Goal: Task Accomplishment & Management: Use online tool/utility

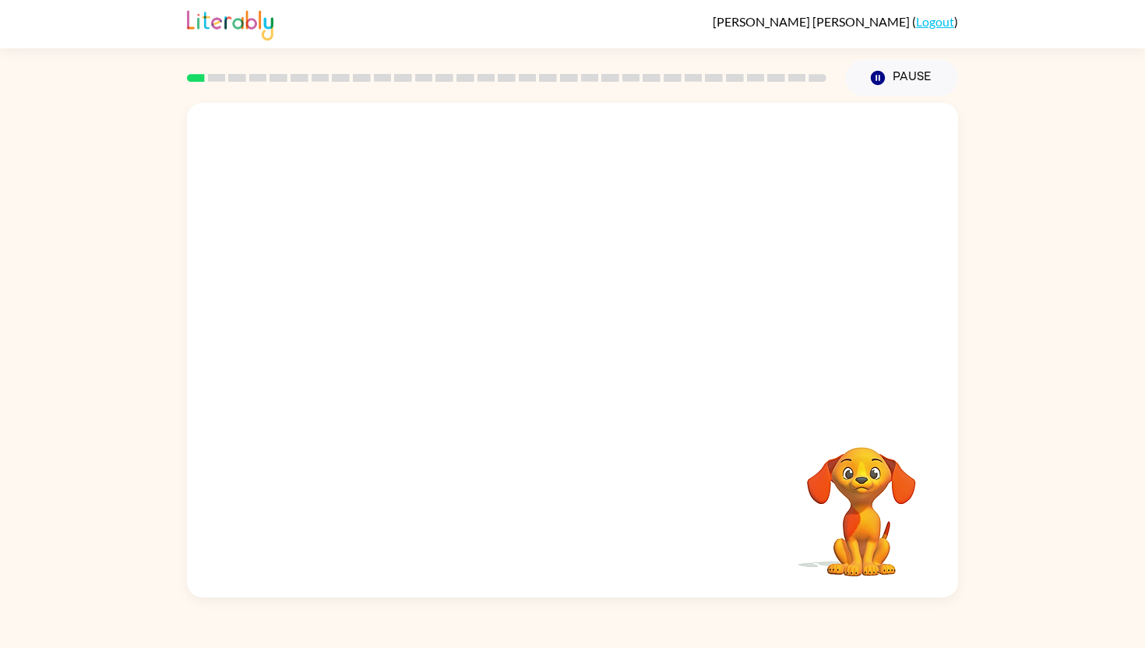
click at [360, 330] on video "Your browser must support playing .mp4 files to use Literably. Please try using…" at bounding box center [572, 258] width 771 height 311
click at [571, 362] on div at bounding box center [572, 357] width 100 height 57
click at [590, 374] on button "button" at bounding box center [572, 357] width 100 height 57
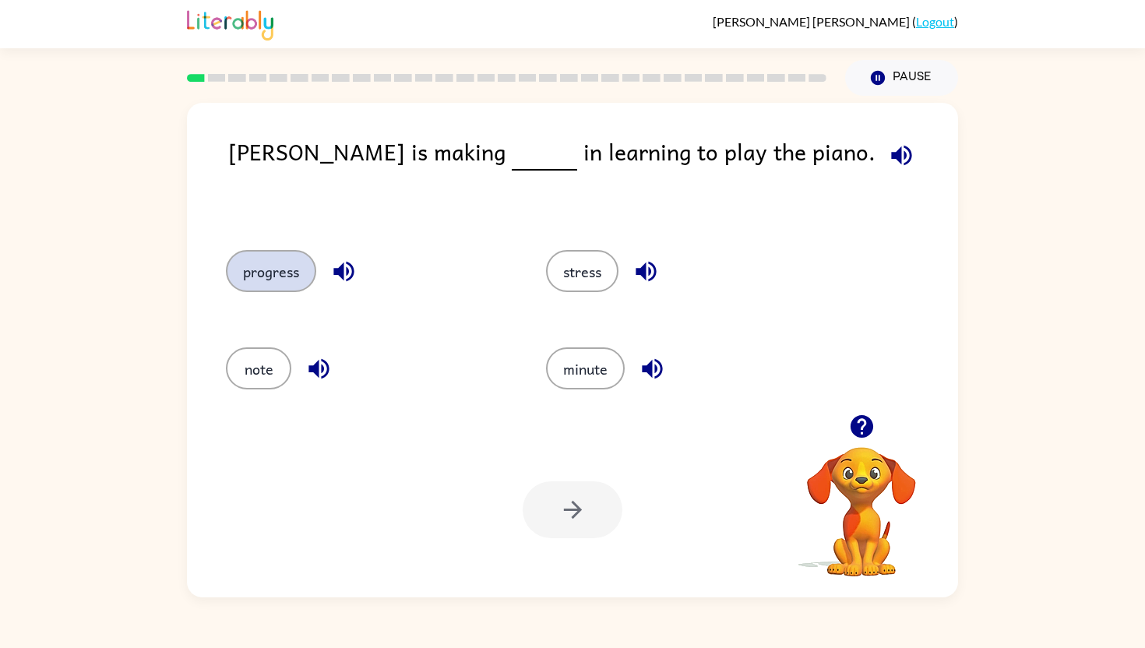
click at [247, 287] on button "progress" at bounding box center [271, 271] width 90 height 42
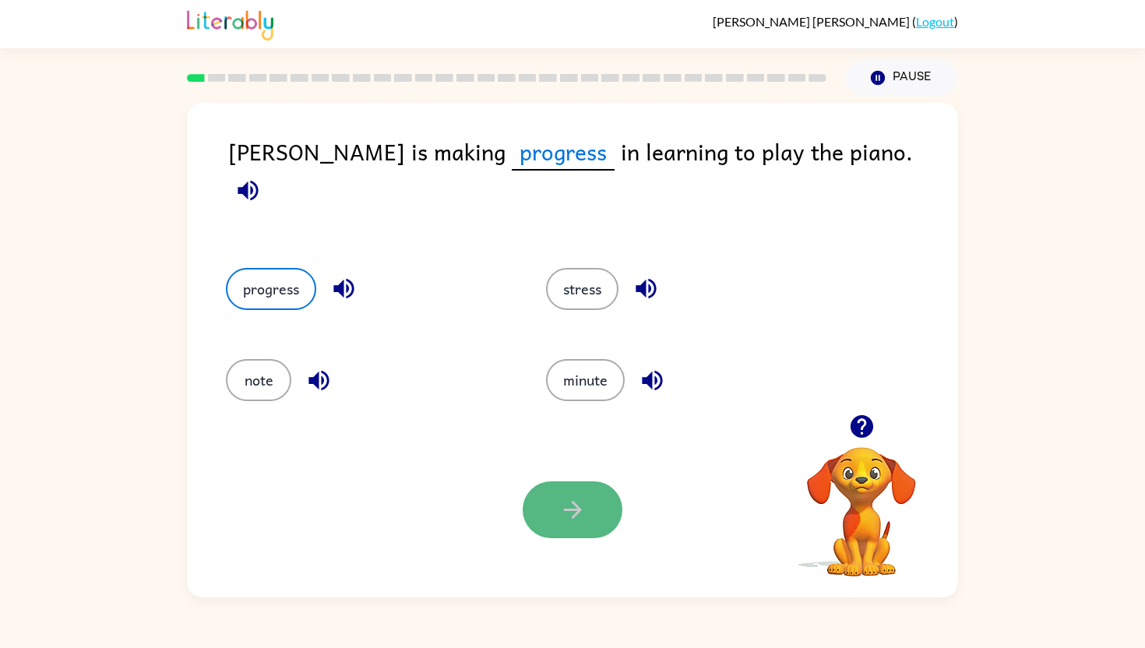
click at [547, 502] on button "button" at bounding box center [572, 509] width 100 height 57
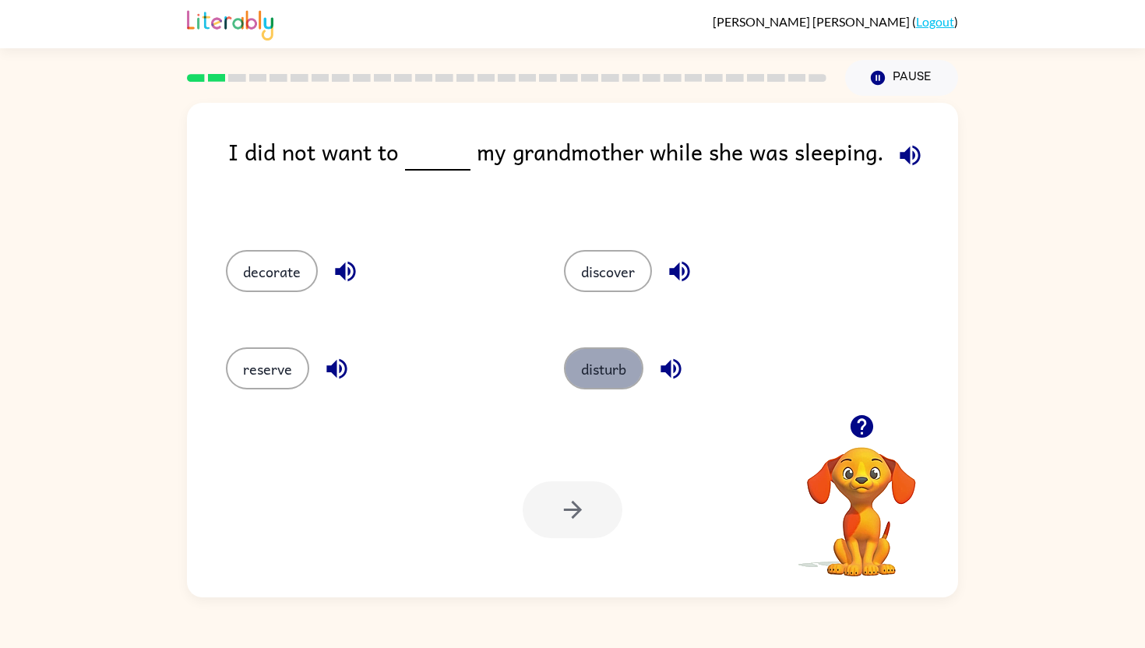
click at [594, 357] on button "disturb" at bounding box center [603, 368] width 79 height 42
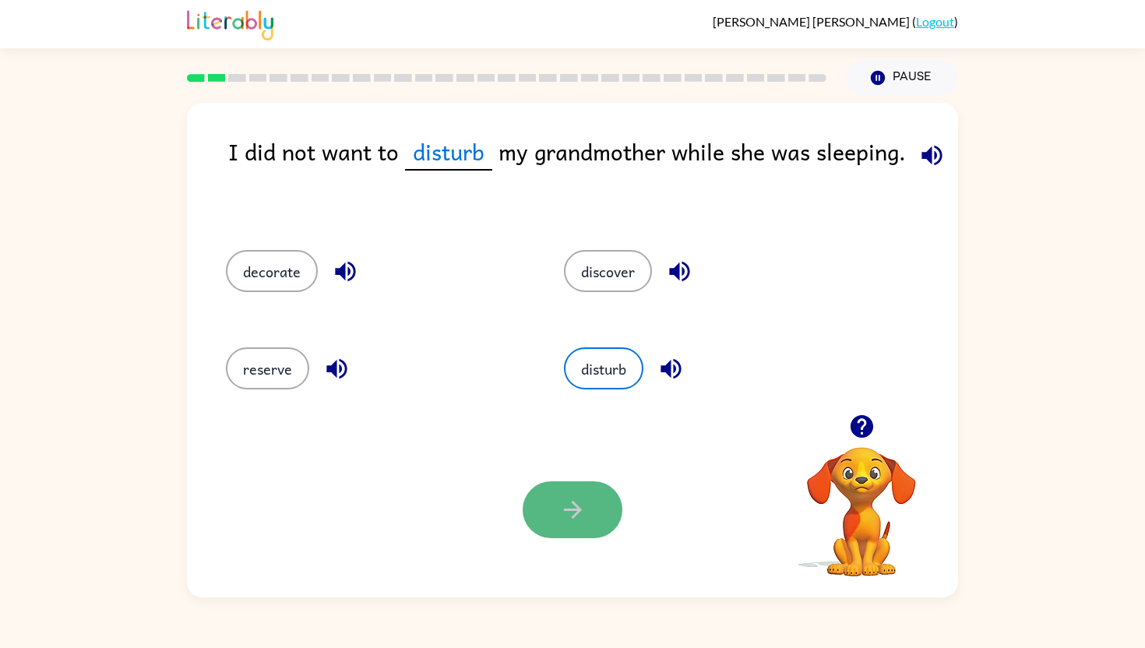
click at [588, 499] on button "button" at bounding box center [572, 509] width 100 height 57
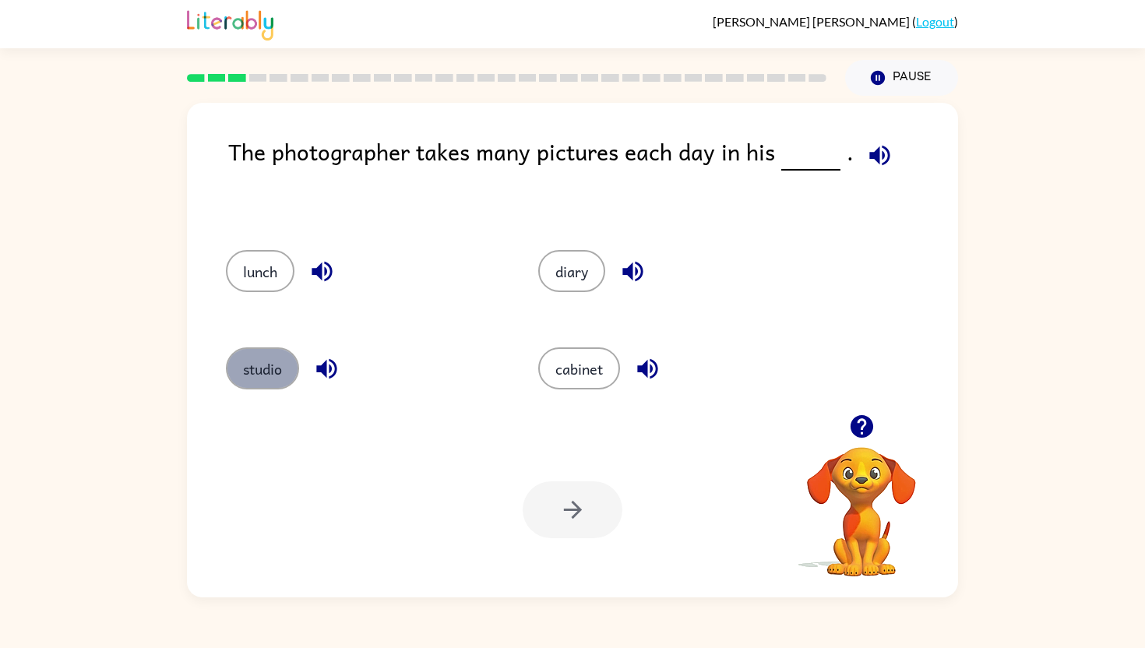
click at [273, 356] on button "studio" at bounding box center [262, 368] width 73 height 42
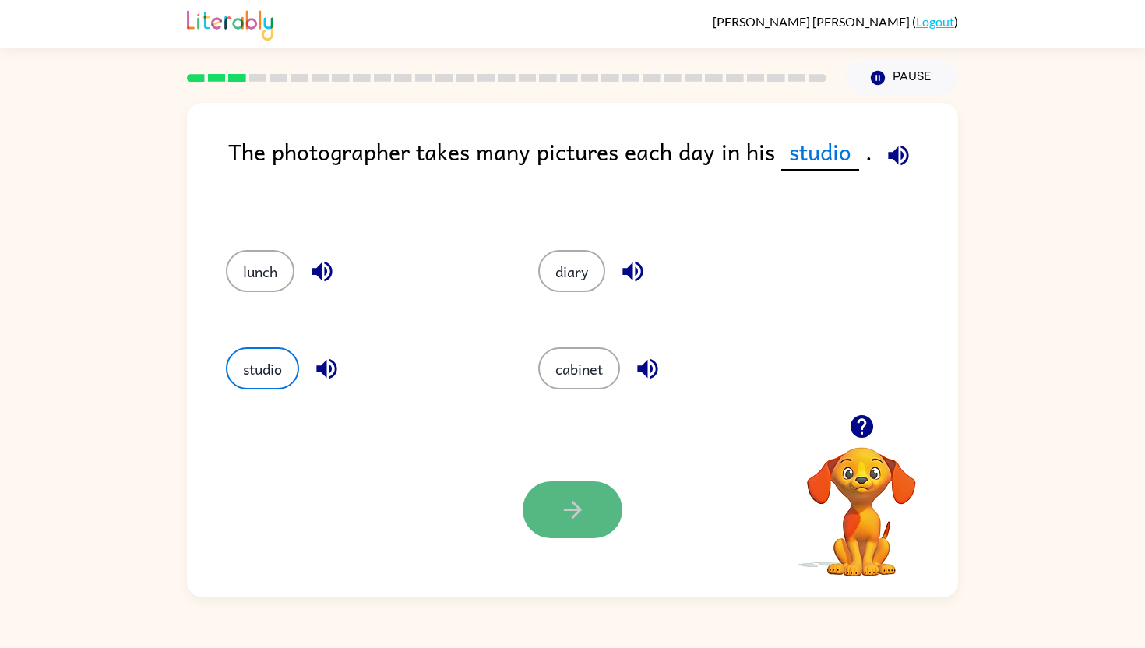
click at [549, 491] on button "button" at bounding box center [572, 509] width 100 height 57
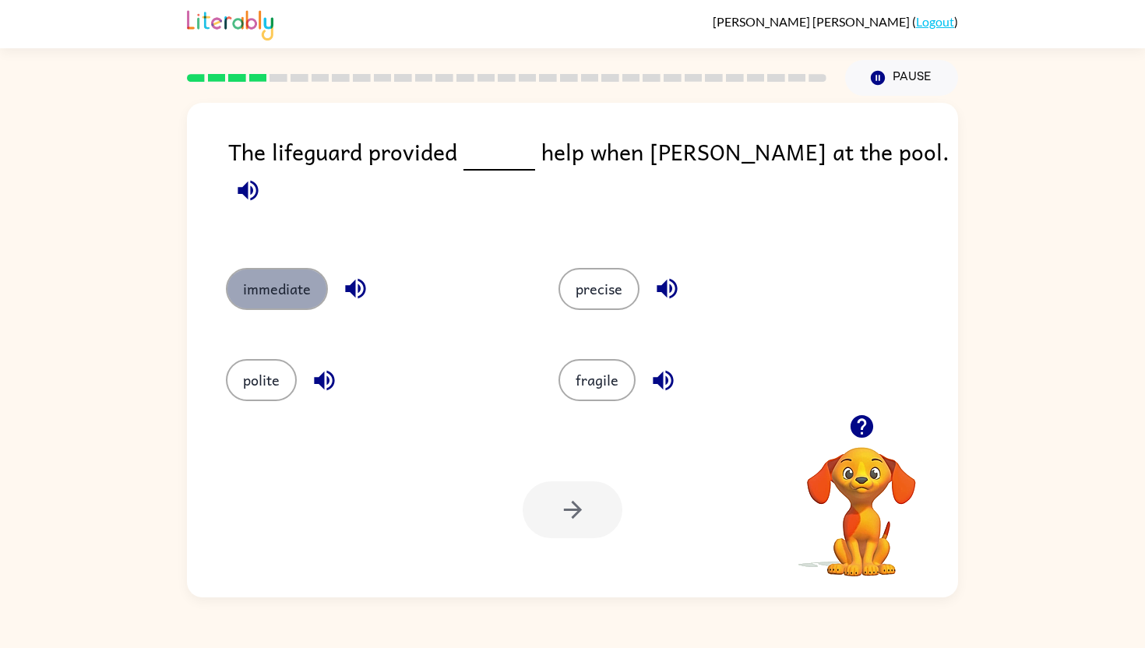
click at [281, 287] on button "immediate" at bounding box center [277, 289] width 102 height 42
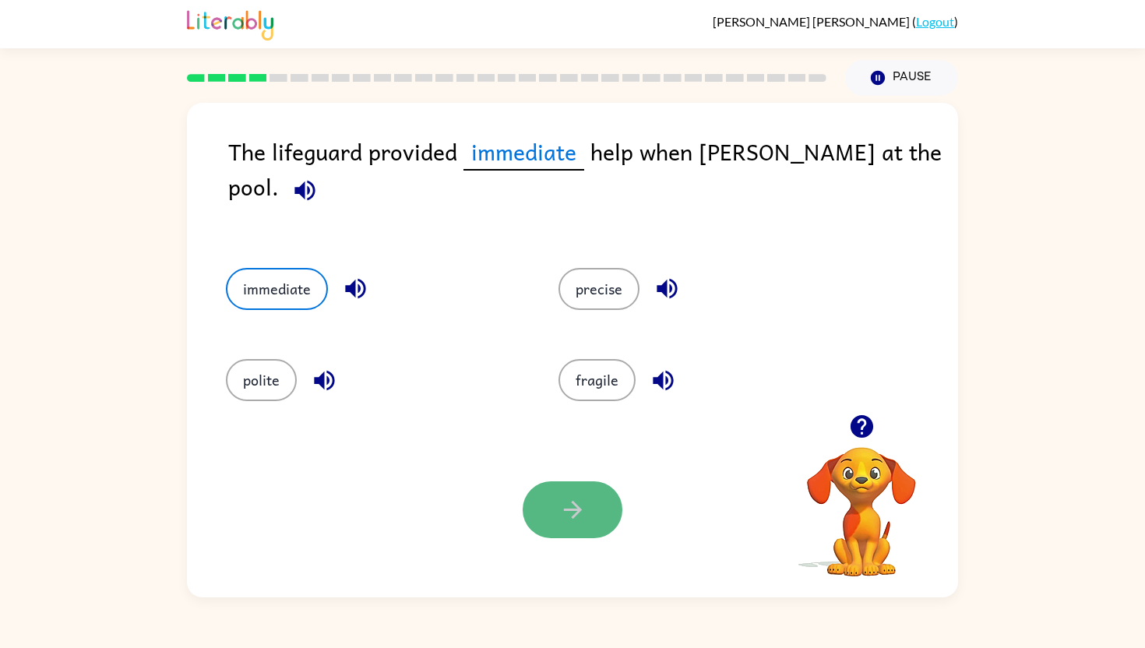
click at [564, 503] on icon "button" at bounding box center [572, 509] width 27 height 27
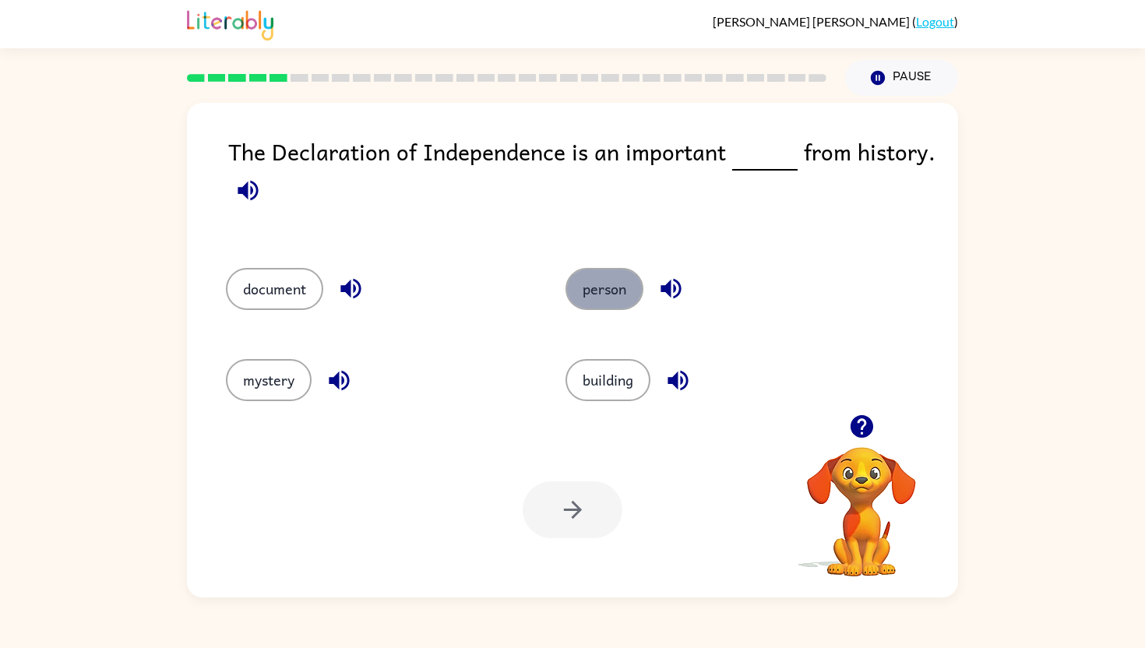
click at [589, 288] on button "person" at bounding box center [604, 289] width 78 height 42
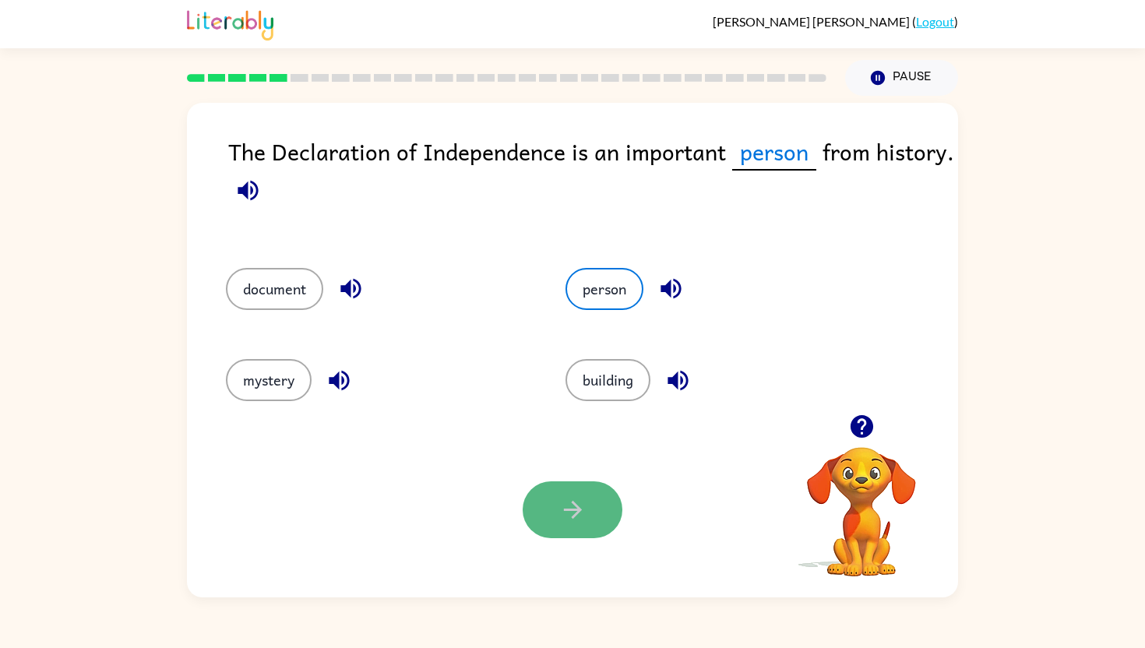
click at [561, 498] on icon "button" at bounding box center [572, 509] width 27 height 27
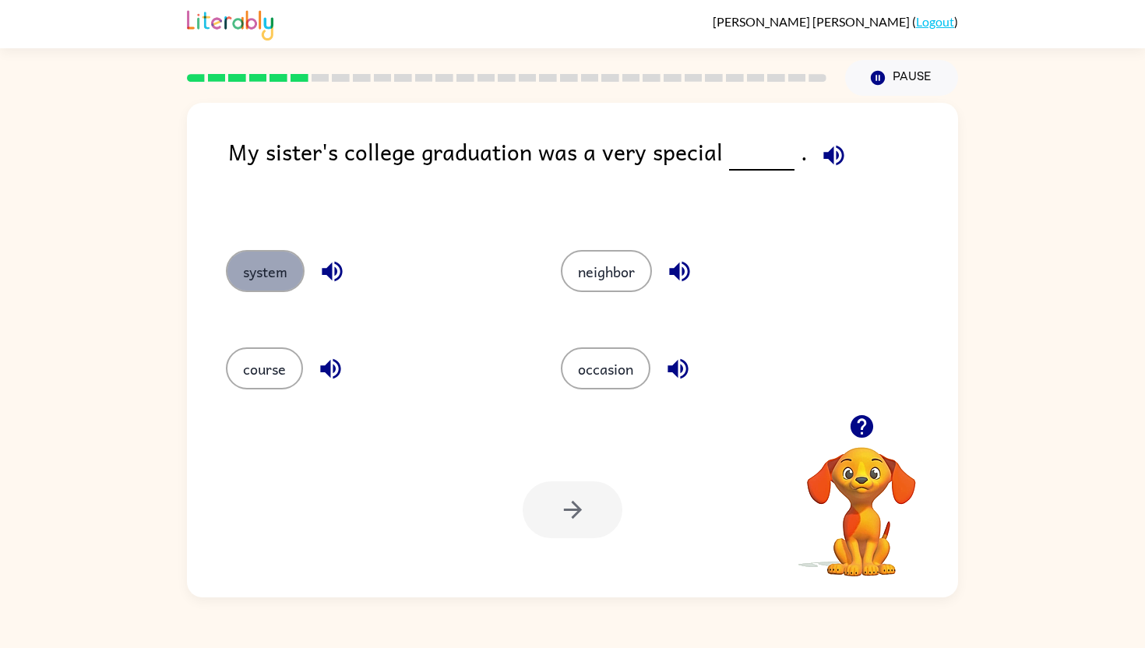
click at [283, 257] on button "system" at bounding box center [265, 271] width 79 height 42
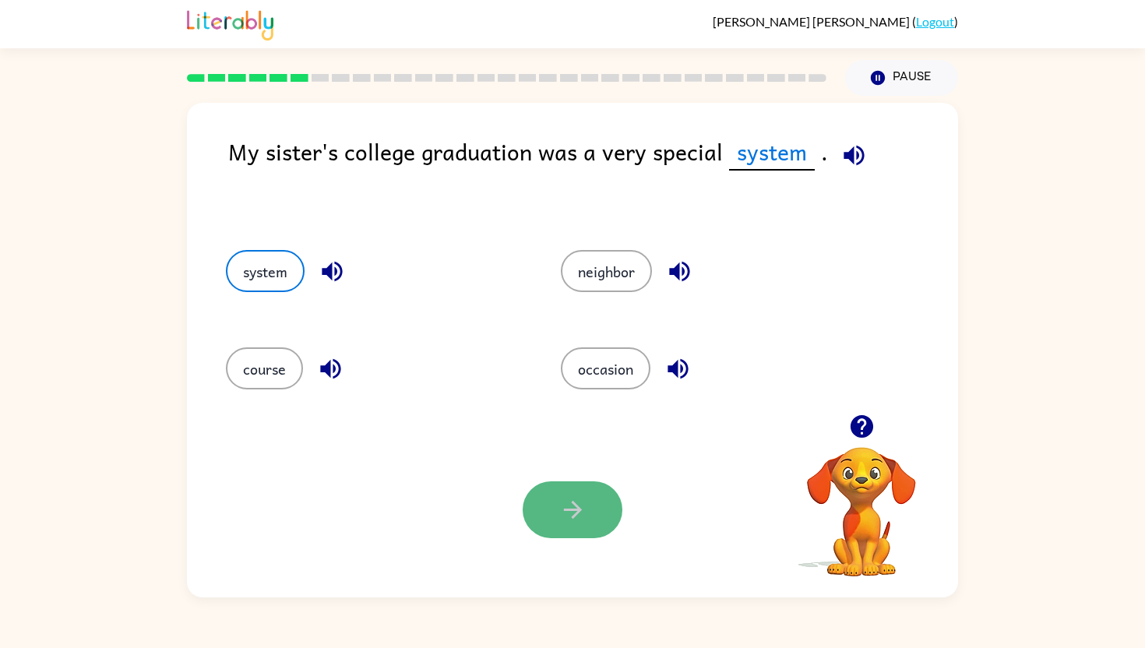
click at [575, 495] on button "button" at bounding box center [572, 509] width 100 height 57
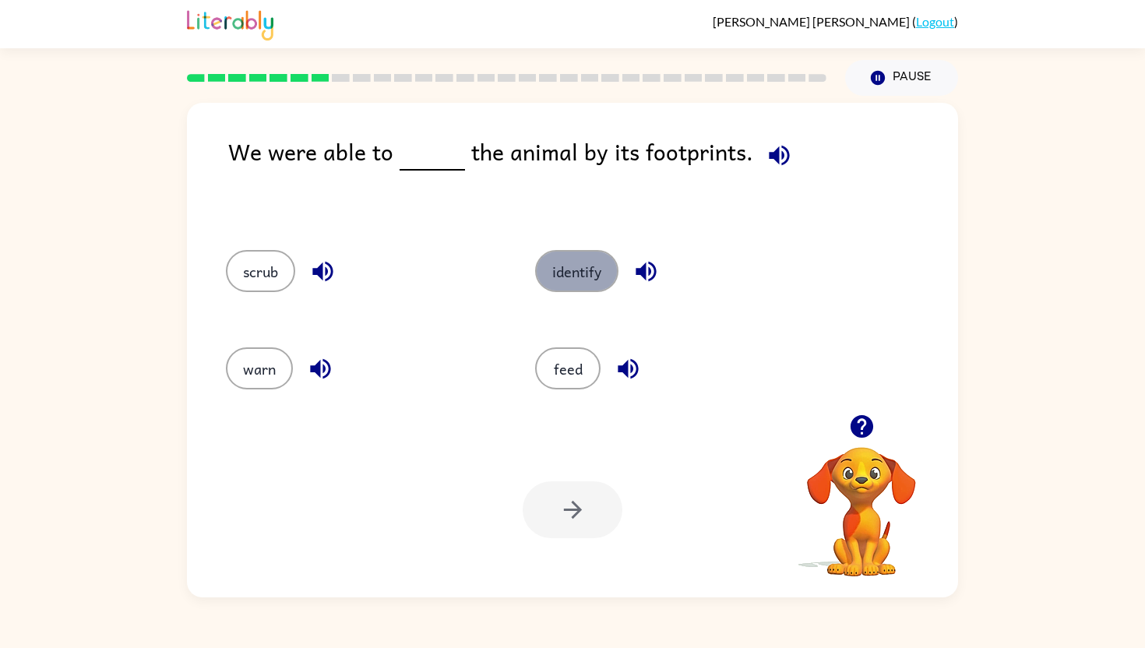
click at [567, 275] on button "identify" at bounding box center [576, 271] width 83 height 42
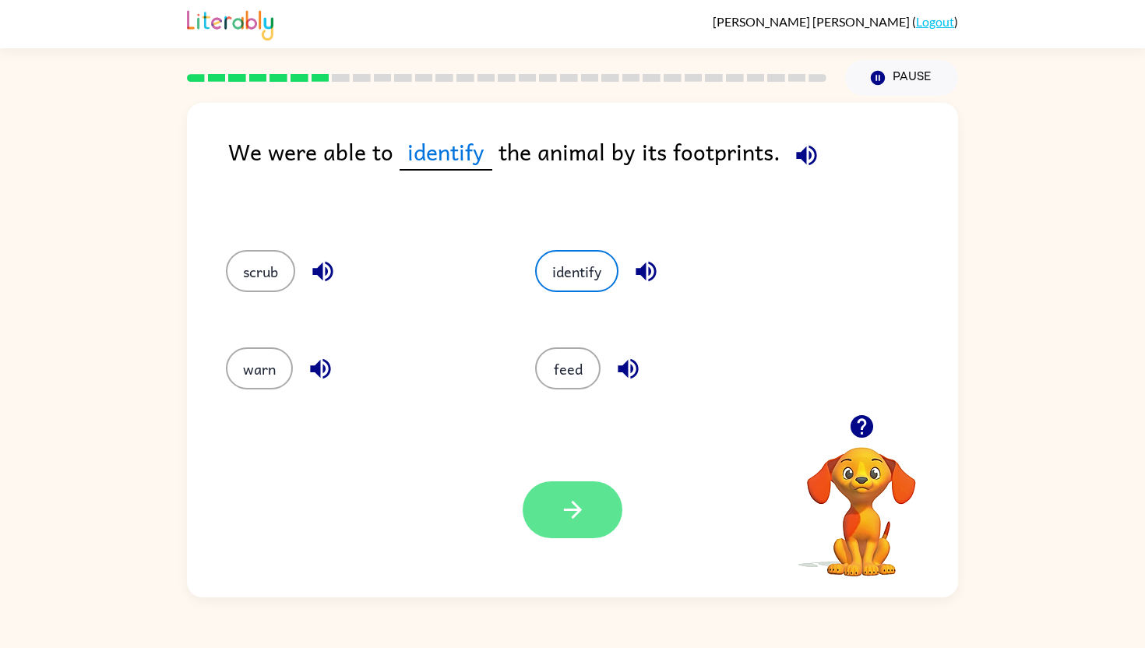
click at [562, 516] on icon "button" at bounding box center [572, 509] width 27 height 27
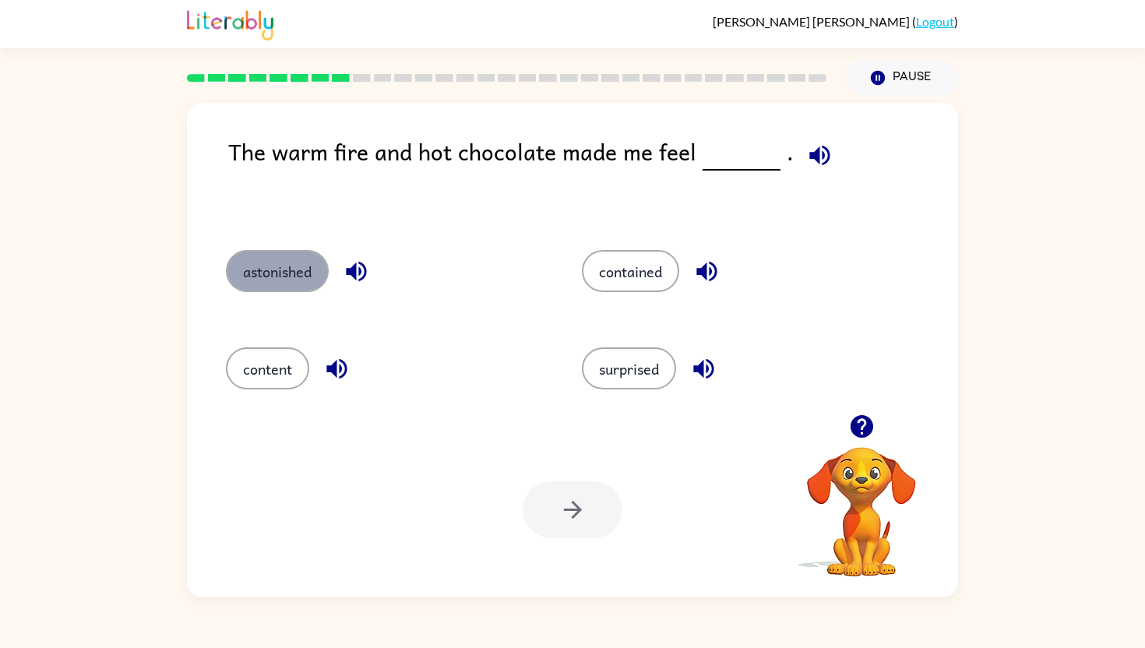
click at [312, 273] on button "astonished" at bounding box center [277, 271] width 103 height 42
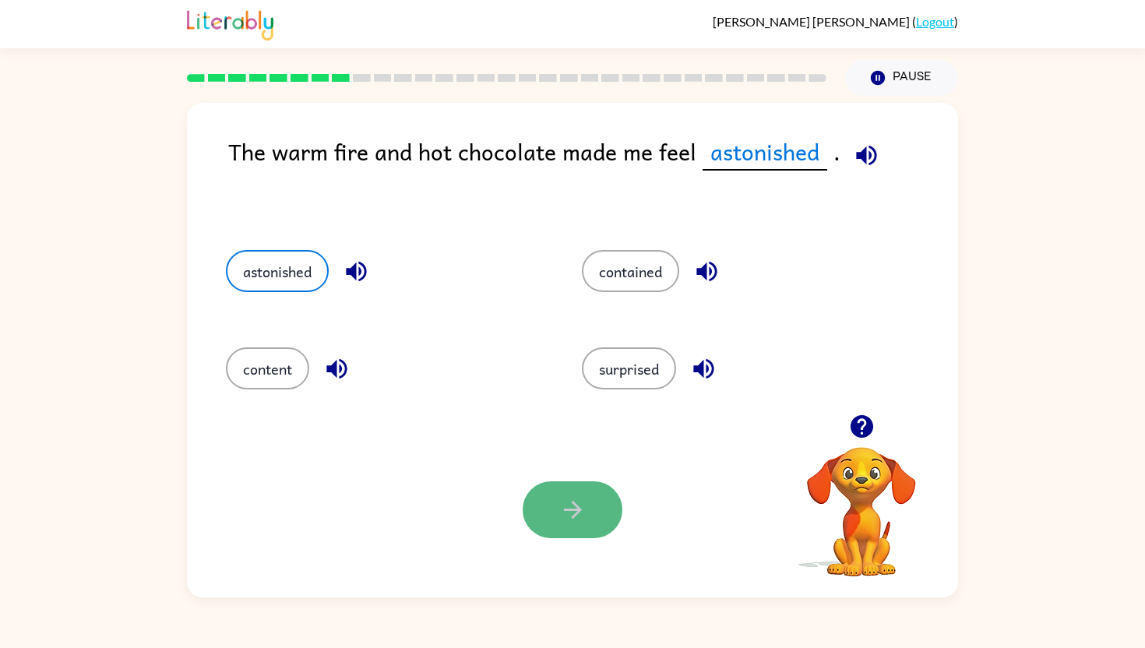
click at [610, 512] on button "button" at bounding box center [572, 509] width 100 height 57
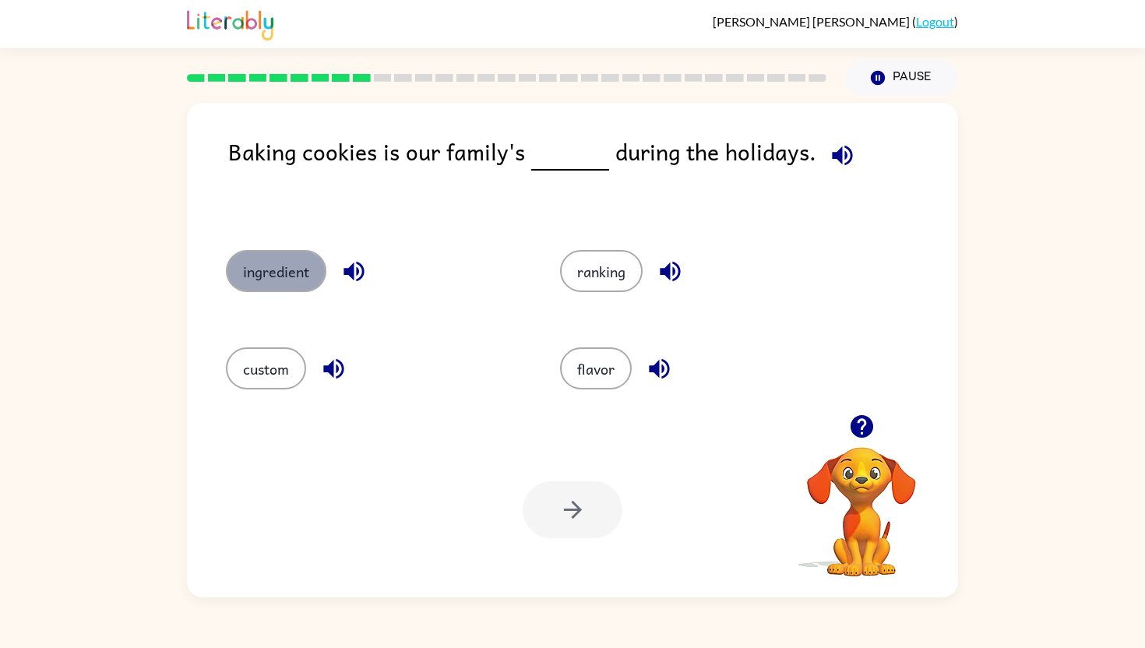
click at [283, 259] on button "ingredient" at bounding box center [276, 271] width 100 height 42
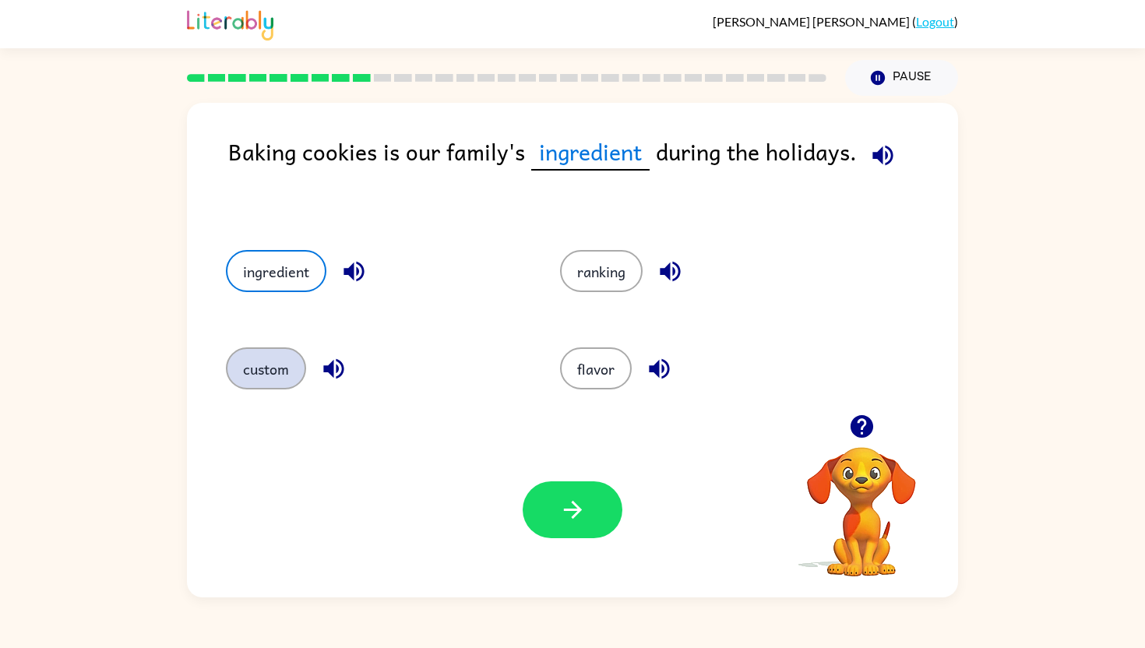
click at [258, 381] on button "custom" at bounding box center [266, 368] width 80 height 42
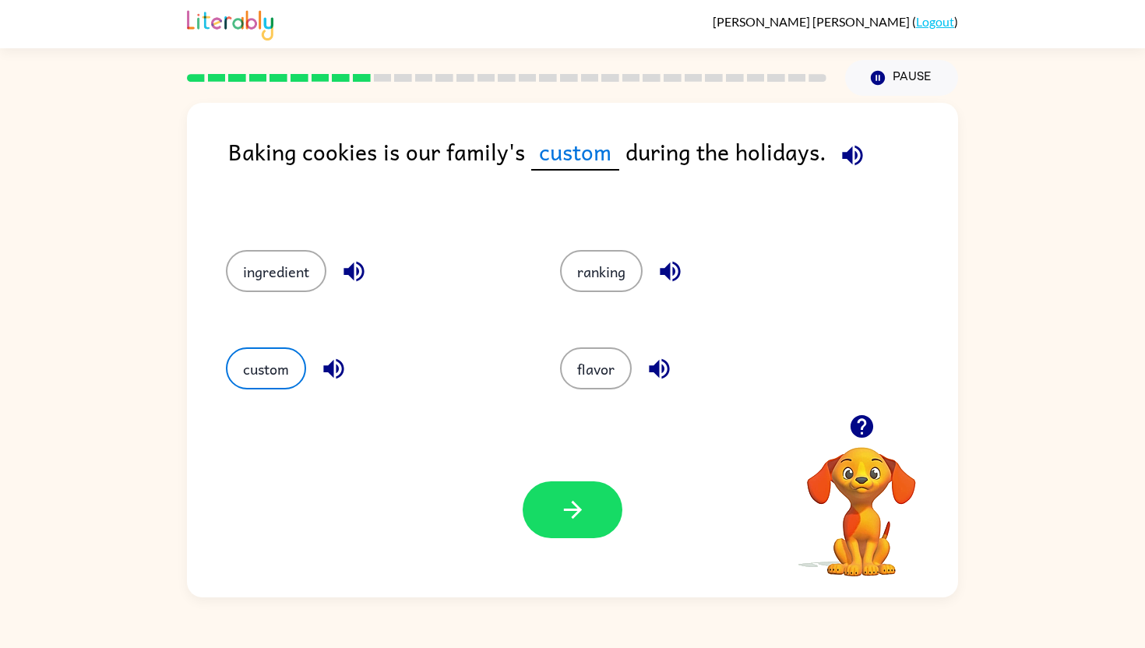
click at [590, 249] on div "ranking" at bounding box center [697, 268] width 334 height 97
click at [591, 272] on button "ranking" at bounding box center [601, 271] width 83 height 42
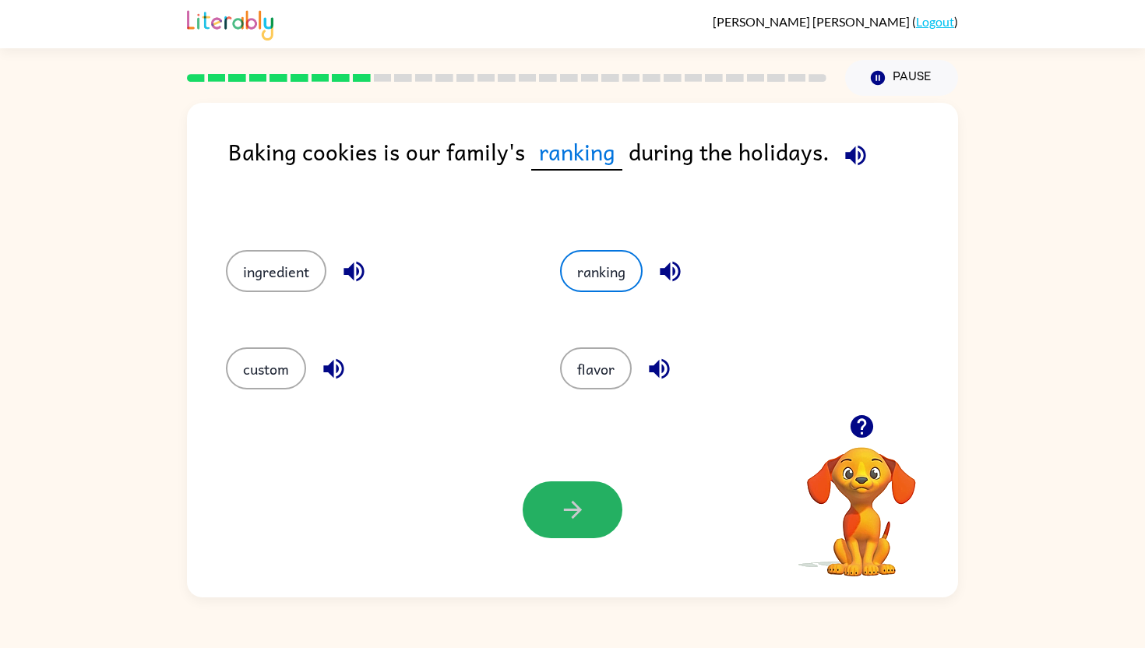
click at [566, 500] on icon "button" at bounding box center [572, 509] width 27 height 27
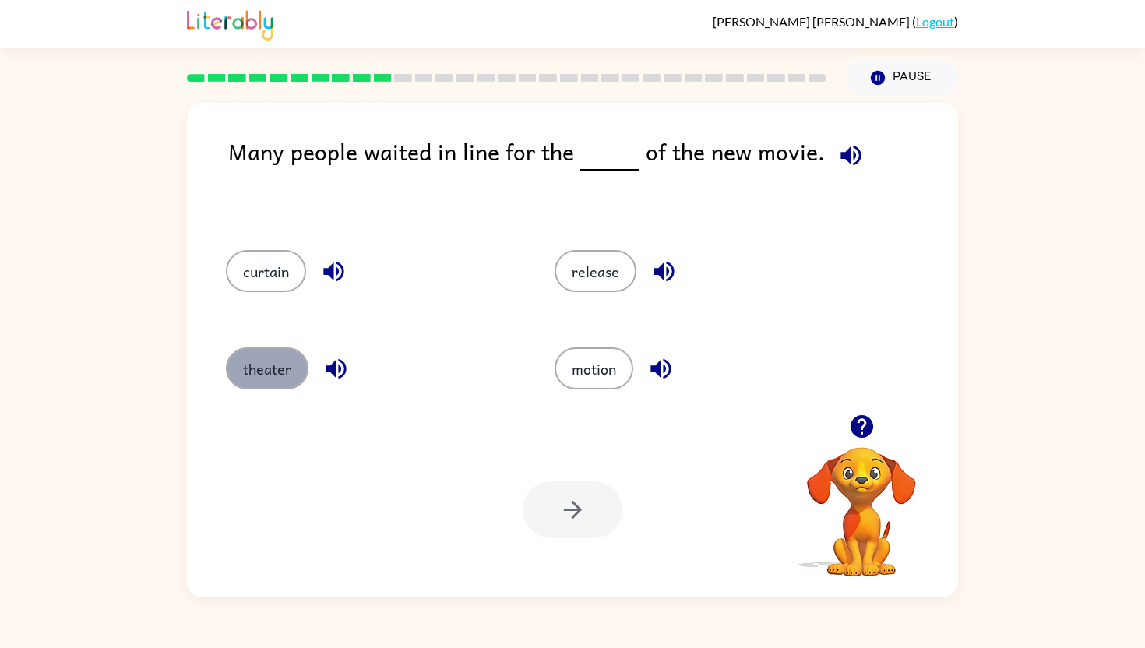
click at [276, 371] on button "theater" at bounding box center [267, 368] width 83 height 42
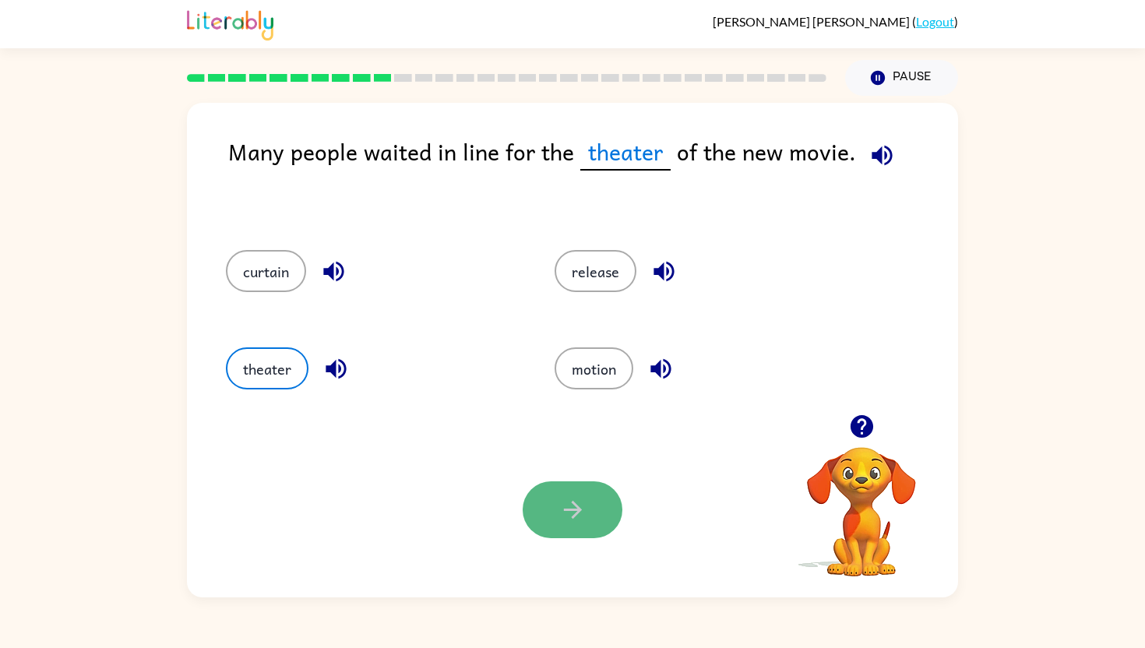
click at [574, 511] on icon "button" at bounding box center [572, 509] width 27 height 27
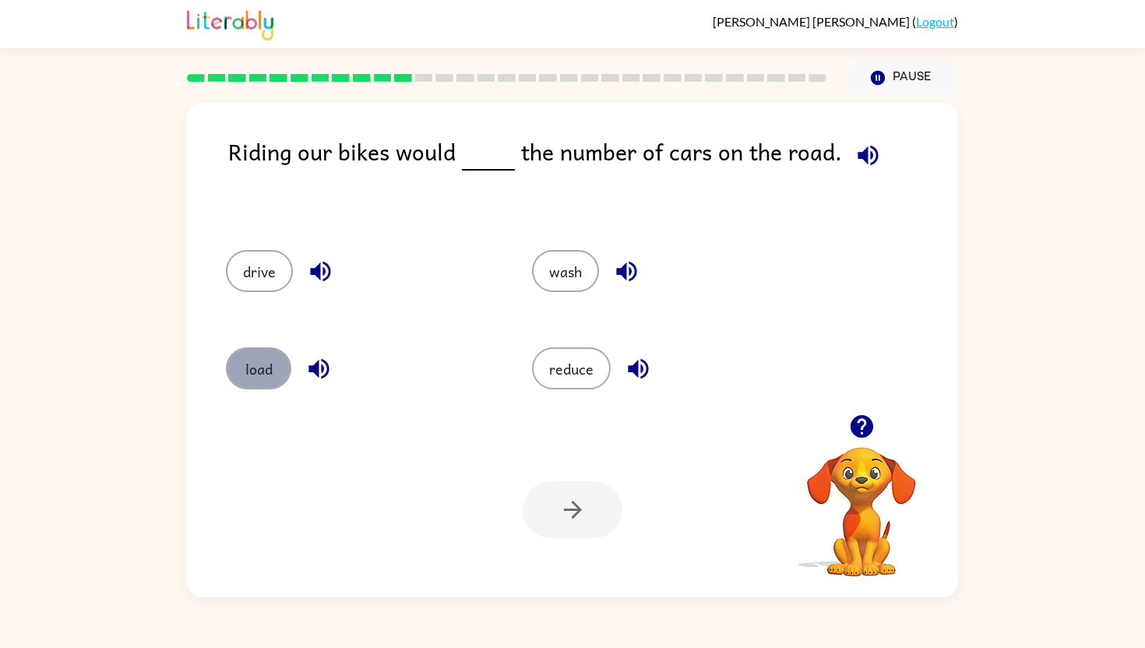
click at [254, 385] on button "load" at bounding box center [258, 368] width 65 height 42
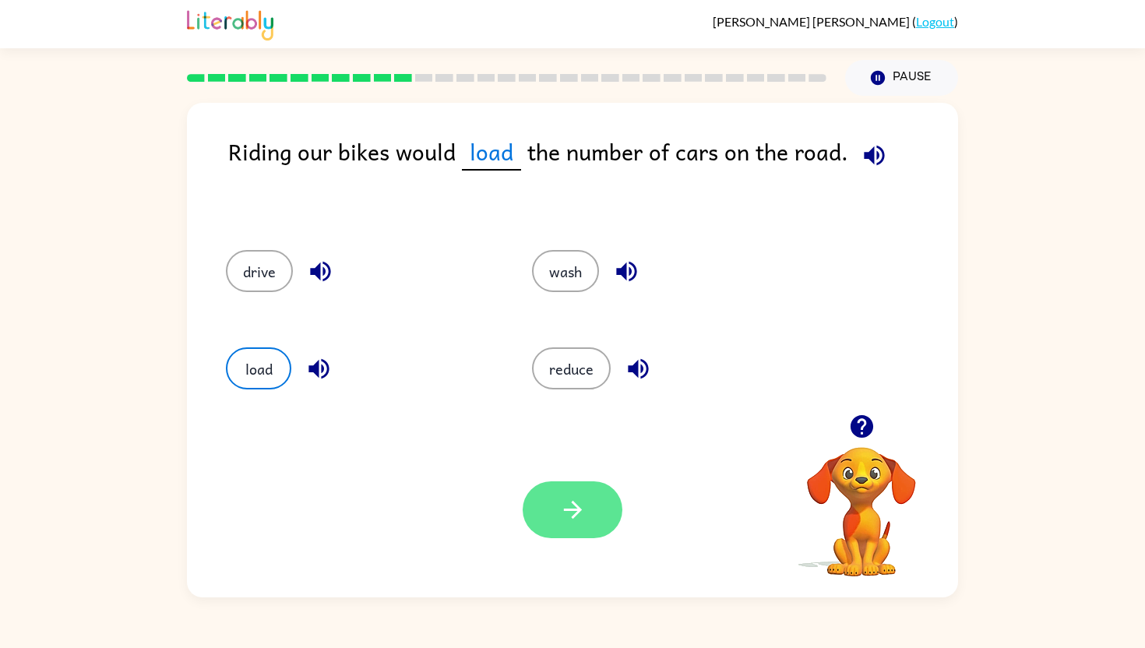
click at [575, 508] on icon "button" at bounding box center [572, 509] width 27 height 27
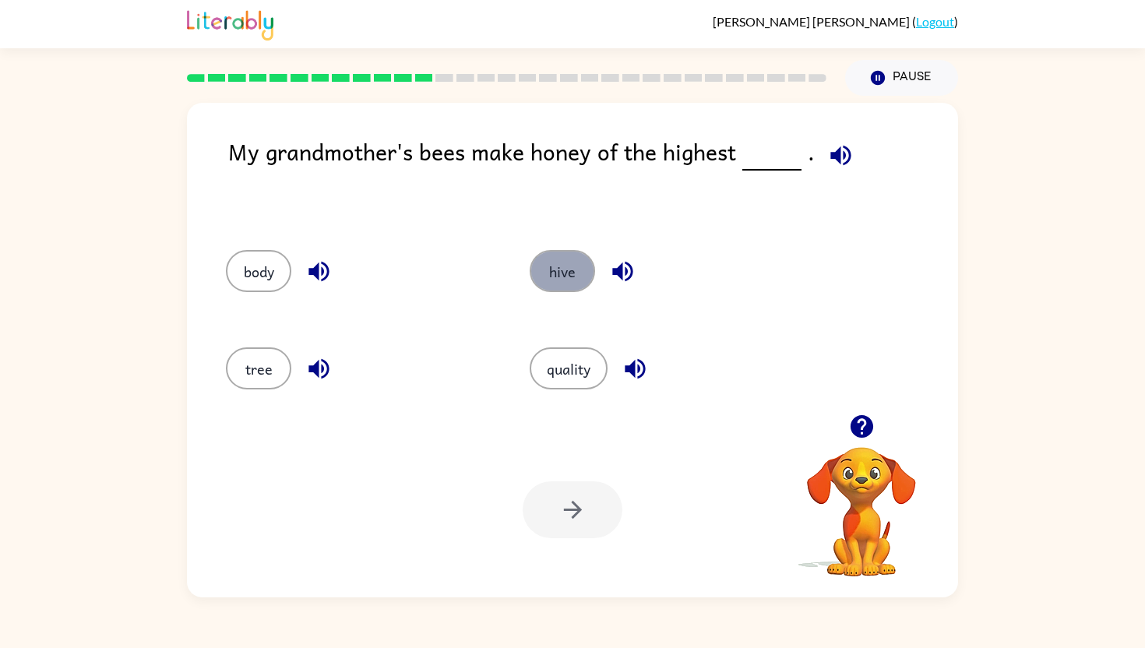
click at [537, 273] on button "hive" at bounding box center [561, 271] width 65 height 42
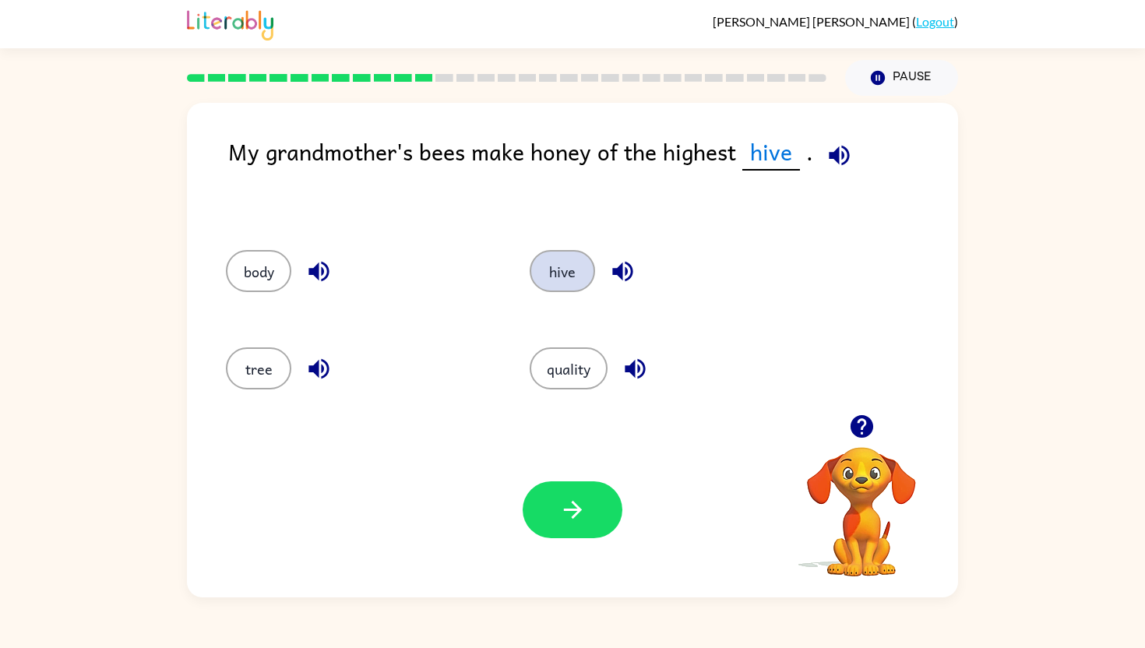
click at [529, 250] on button "hive" at bounding box center [561, 271] width 65 height 42
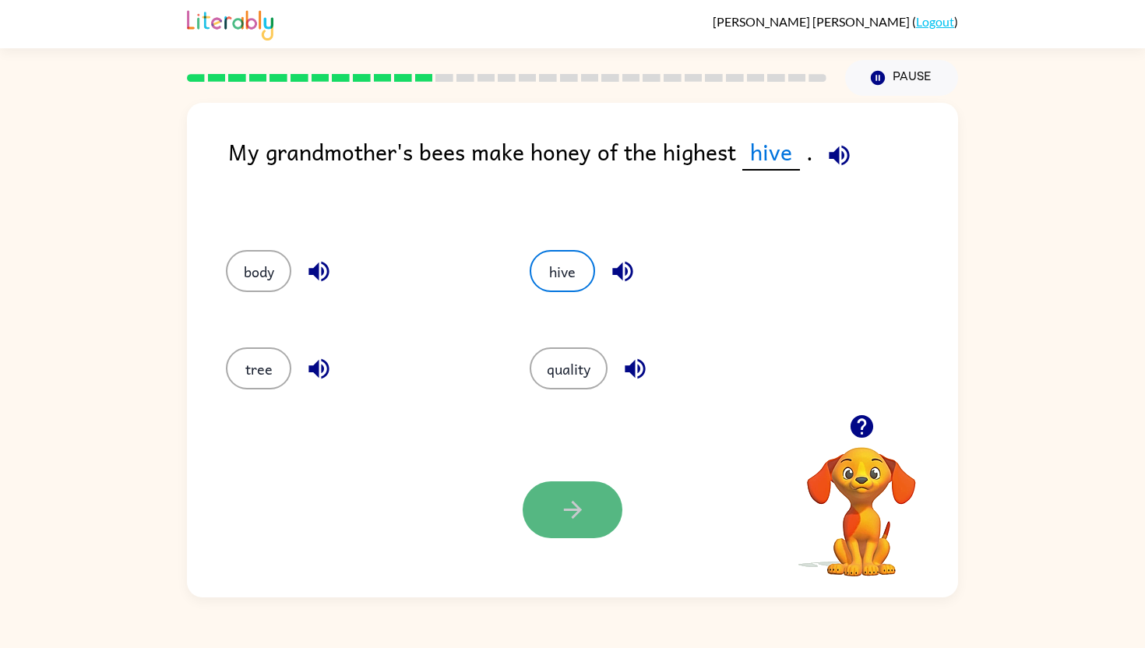
click at [563, 512] on icon "button" at bounding box center [572, 509] width 27 height 27
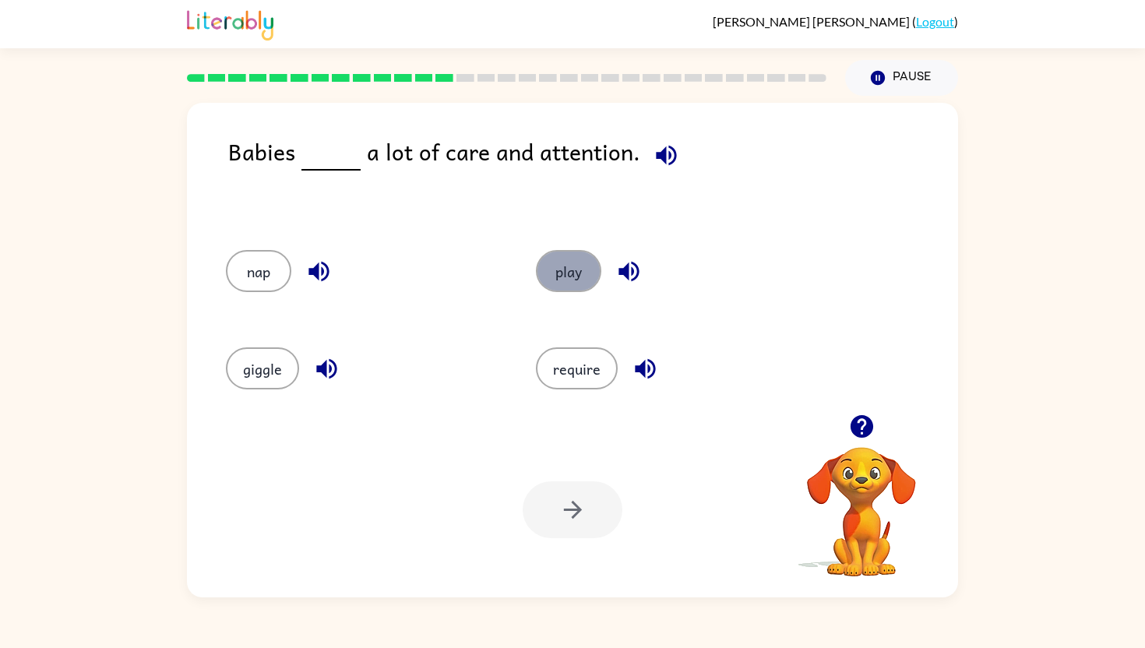
click at [556, 274] on button "play" at bounding box center [568, 271] width 65 height 42
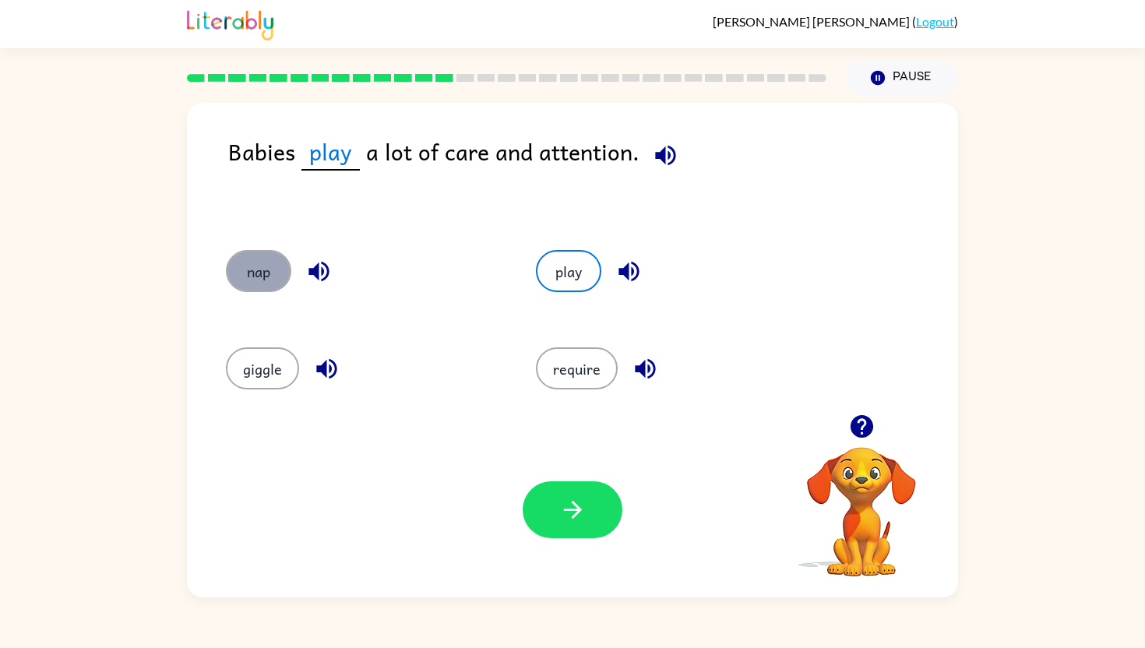
click at [241, 276] on button "nap" at bounding box center [258, 271] width 65 height 42
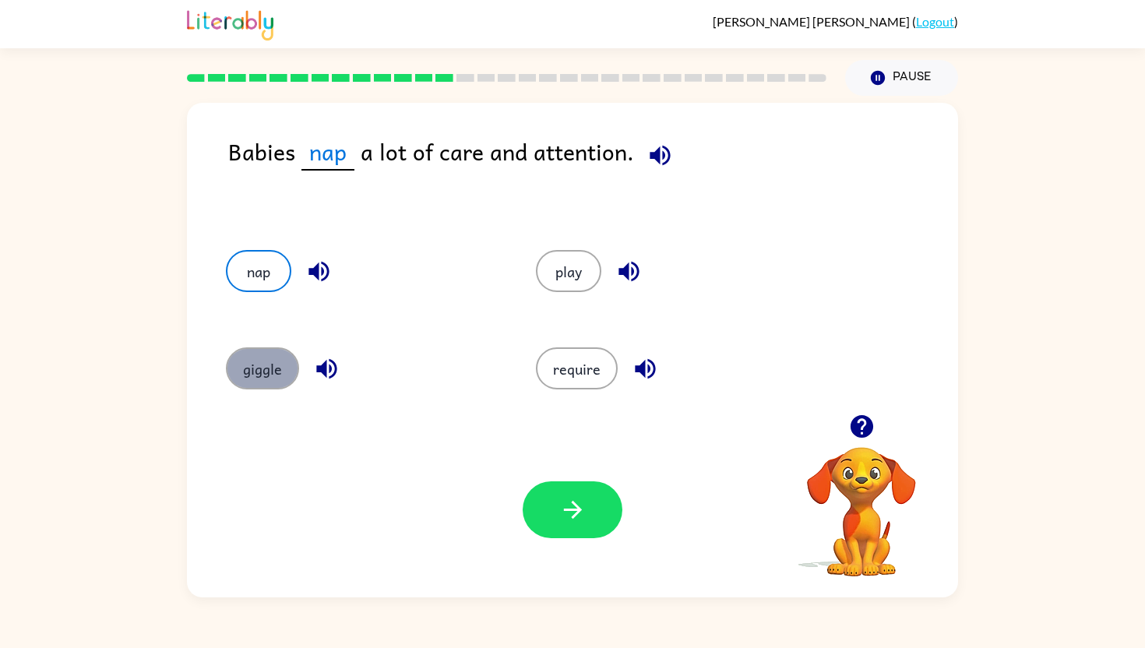
click at [260, 367] on button "giggle" at bounding box center [262, 368] width 73 height 42
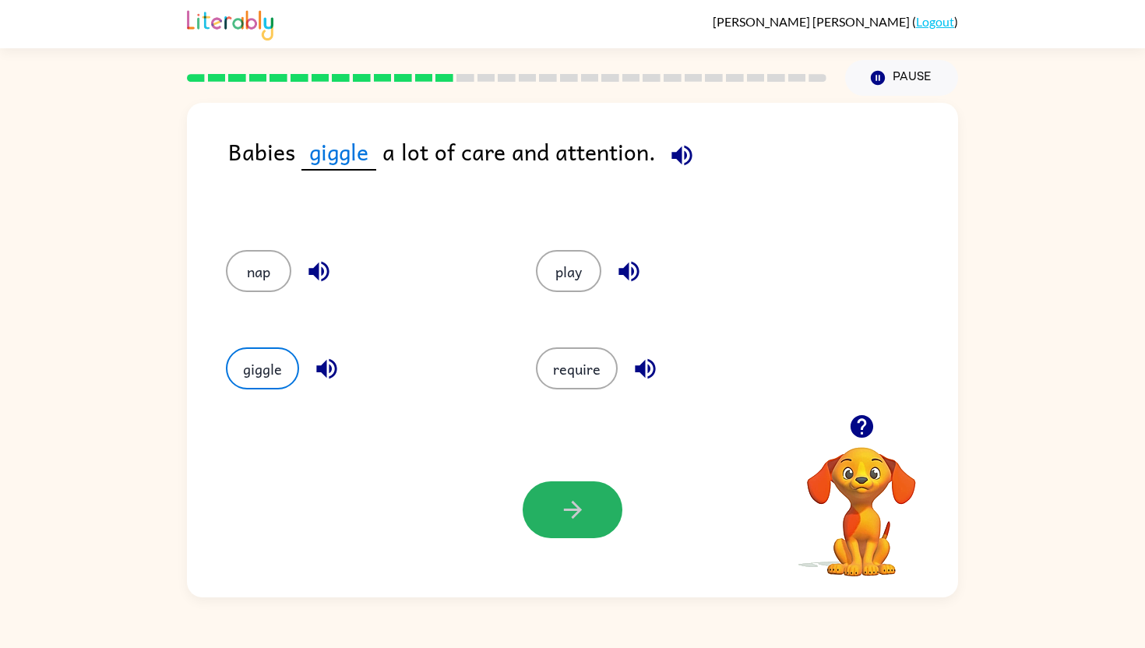
click at [585, 528] on button "button" at bounding box center [572, 509] width 100 height 57
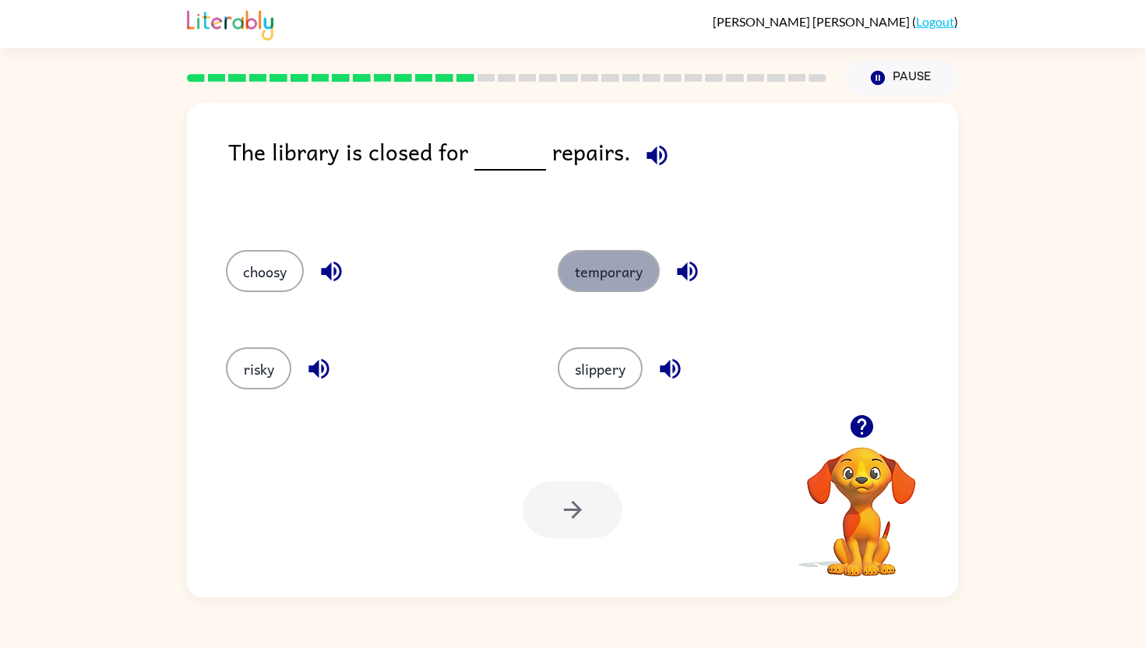
click at [590, 287] on button "temporary" at bounding box center [608, 271] width 102 height 42
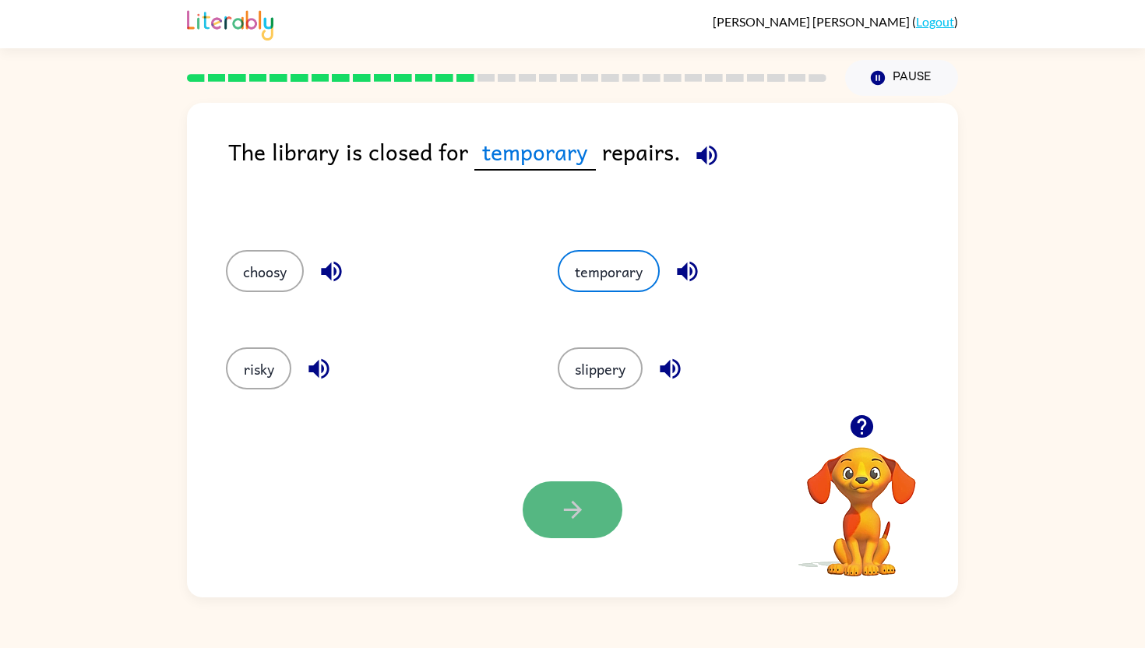
click at [575, 513] on icon "button" at bounding box center [572, 510] width 18 height 18
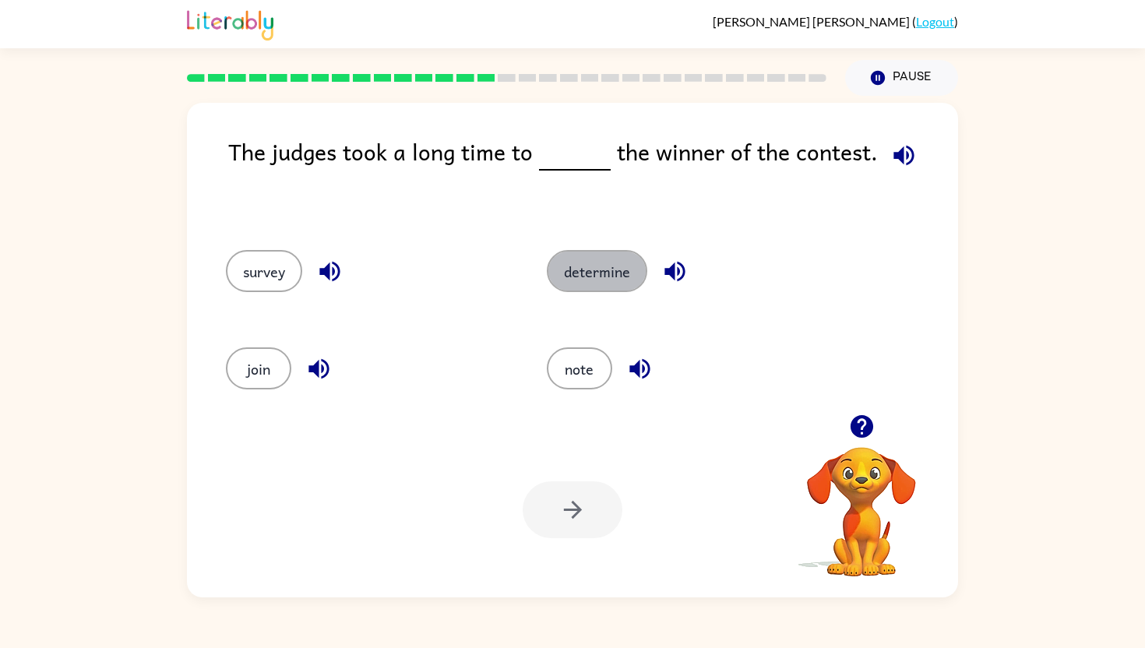
drag, startPoint x: 573, startPoint y: 274, endPoint x: 560, endPoint y: 311, distance: 38.9
click at [573, 274] on button "determine" at bounding box center [597, 271] width 100 height 42
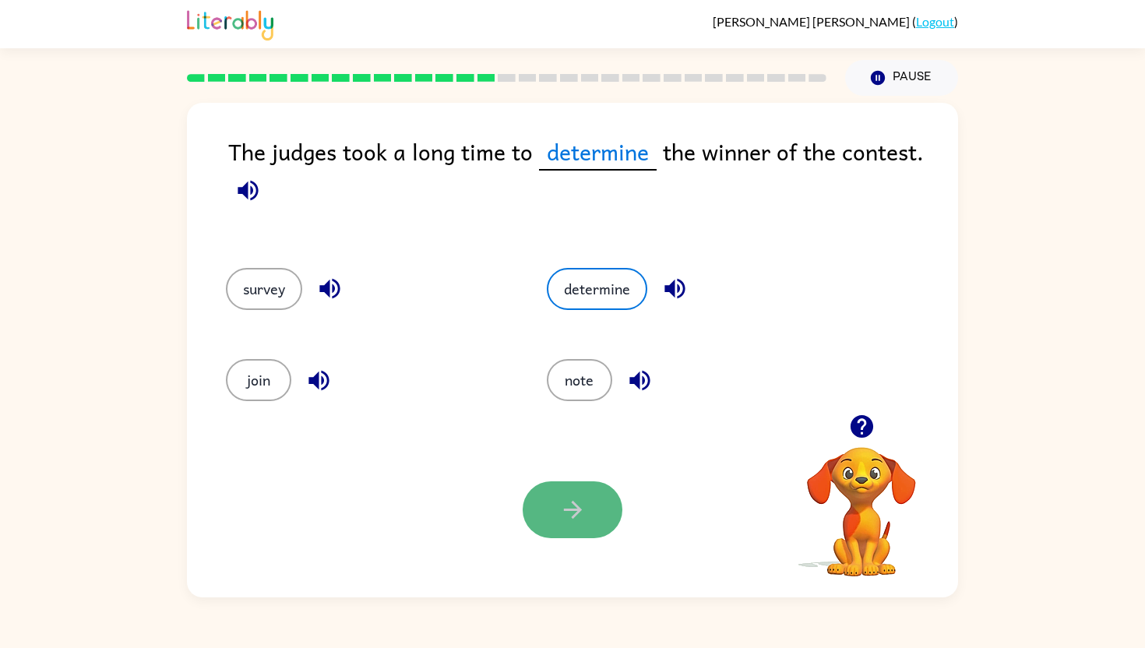
click at [574, 523] on icon "button" at bounding box center [572, 509] width 27 height 27
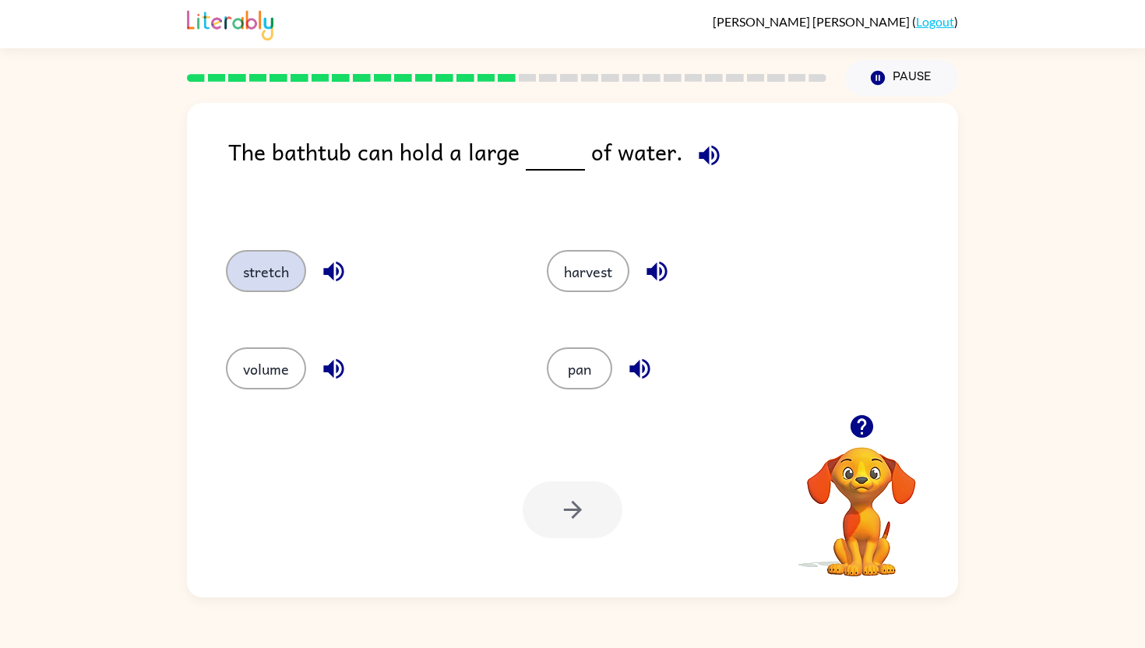
click at [269, 264] on button "stretch" at bounding box center [266, 271] width 80 height 42
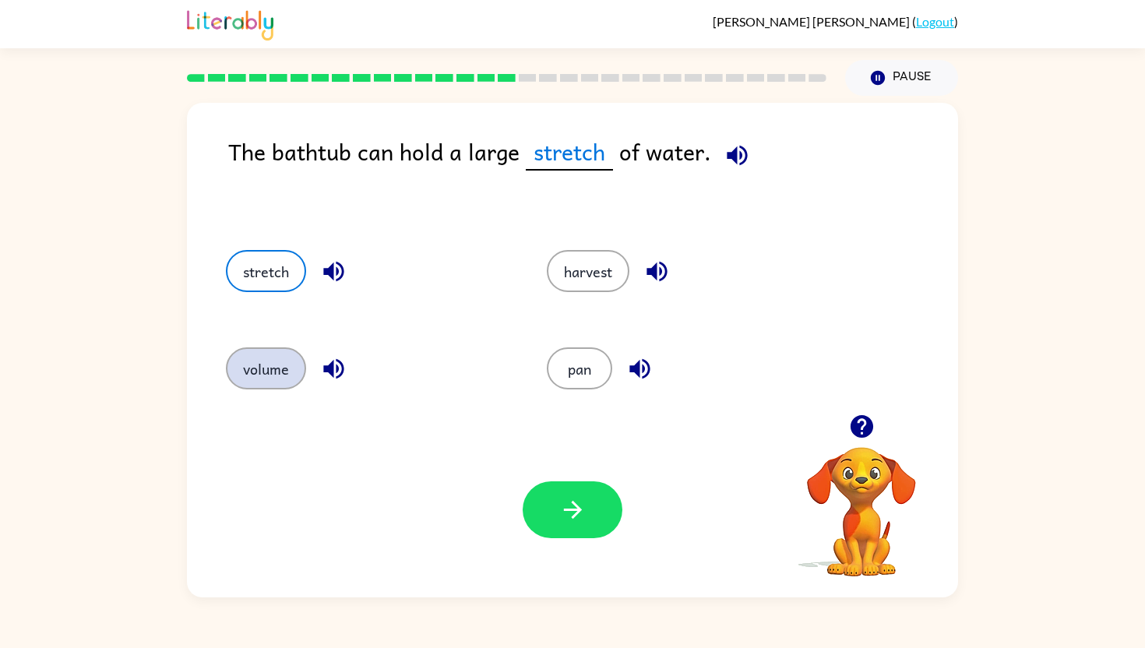
click at [246, 353] on button "volume" at bounding box center [266, 368] width 80 height 42
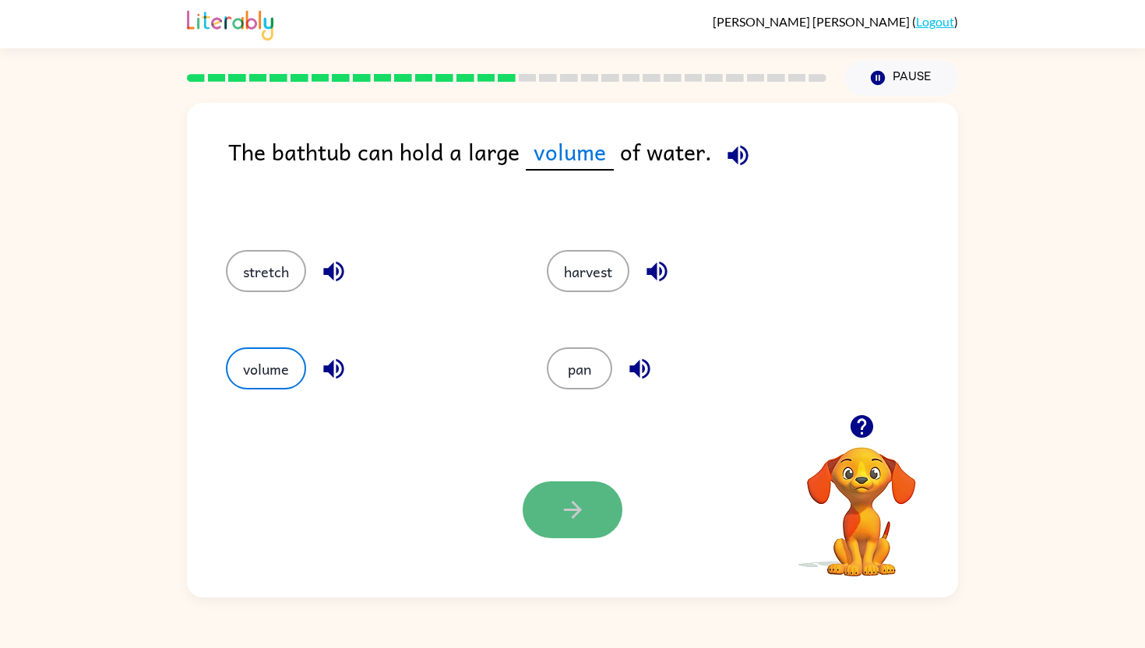
click at [562, 487] on button "button" at bounding box center [572, 509] width 100 height 57
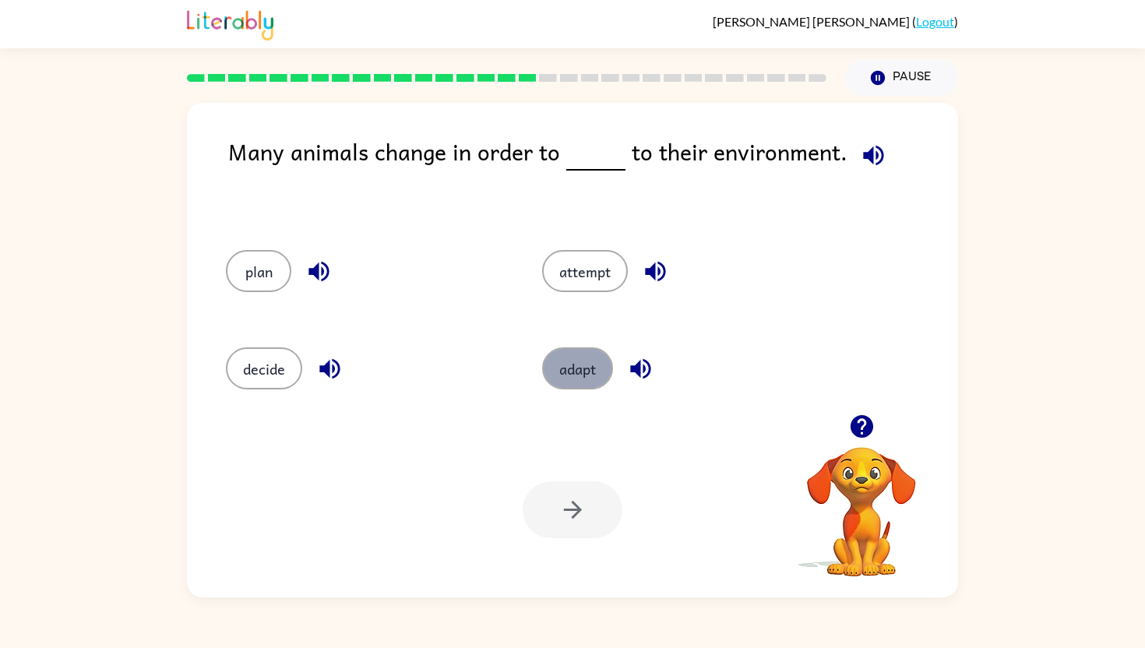
click at [571, 389] on button "adapt" at bounding box center [577, 368] width 71 height 42
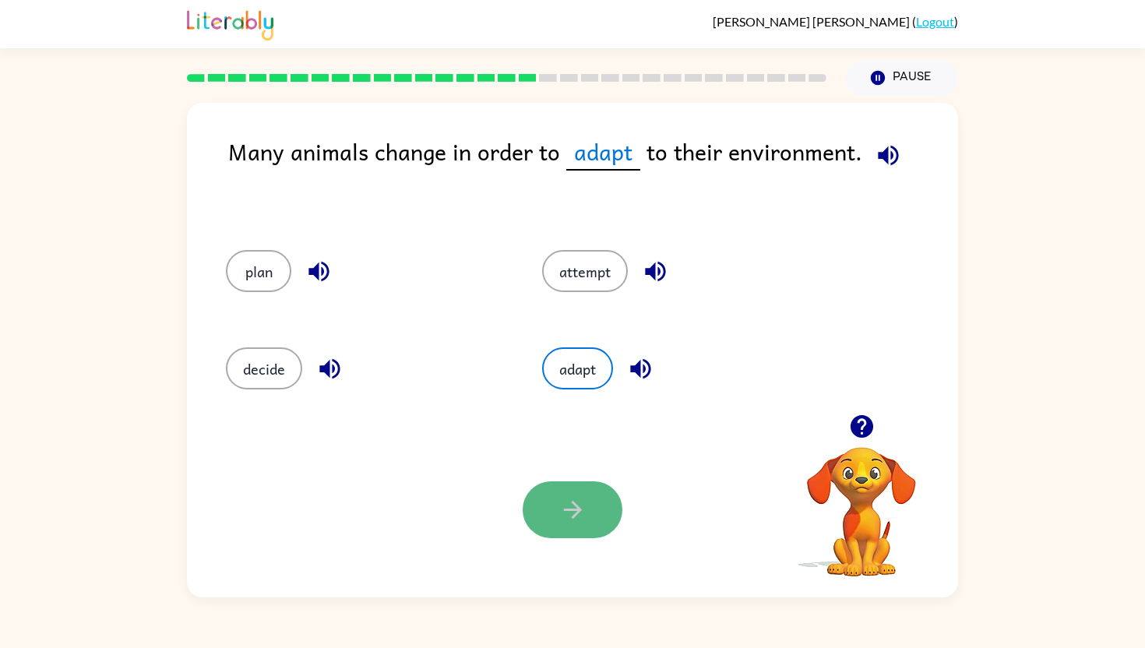
click at [574, 527] on button "button" at bounding box center [572, 509] width 100 height 57
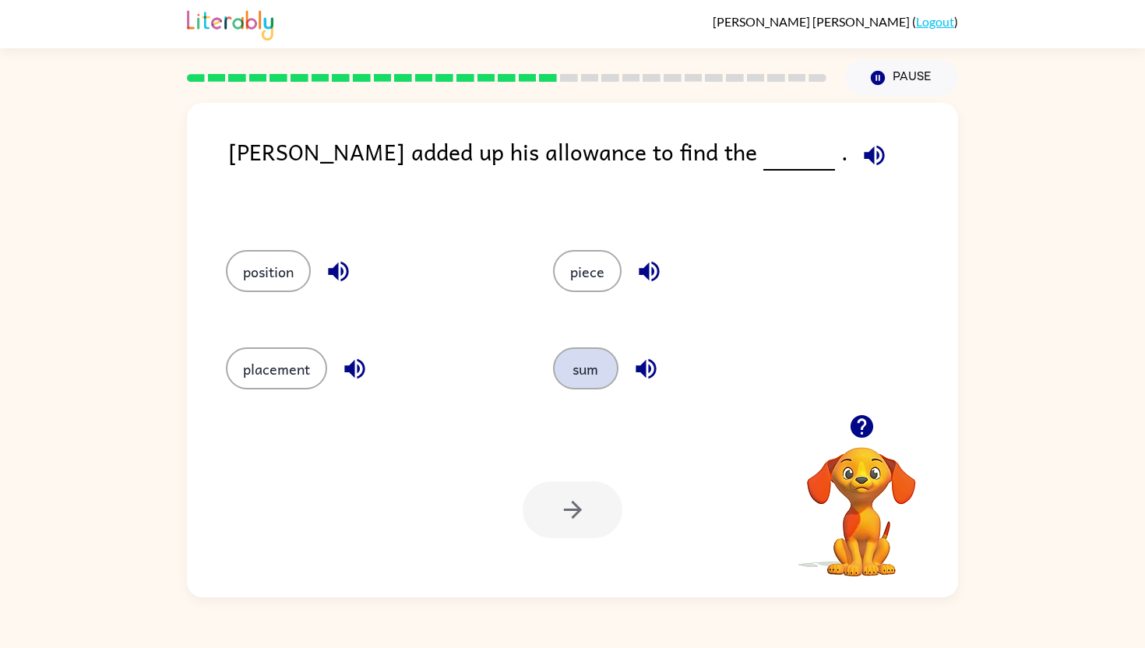
click at [596, 375] on button "sum" at bounding box center [585, 368] width 65 height 42
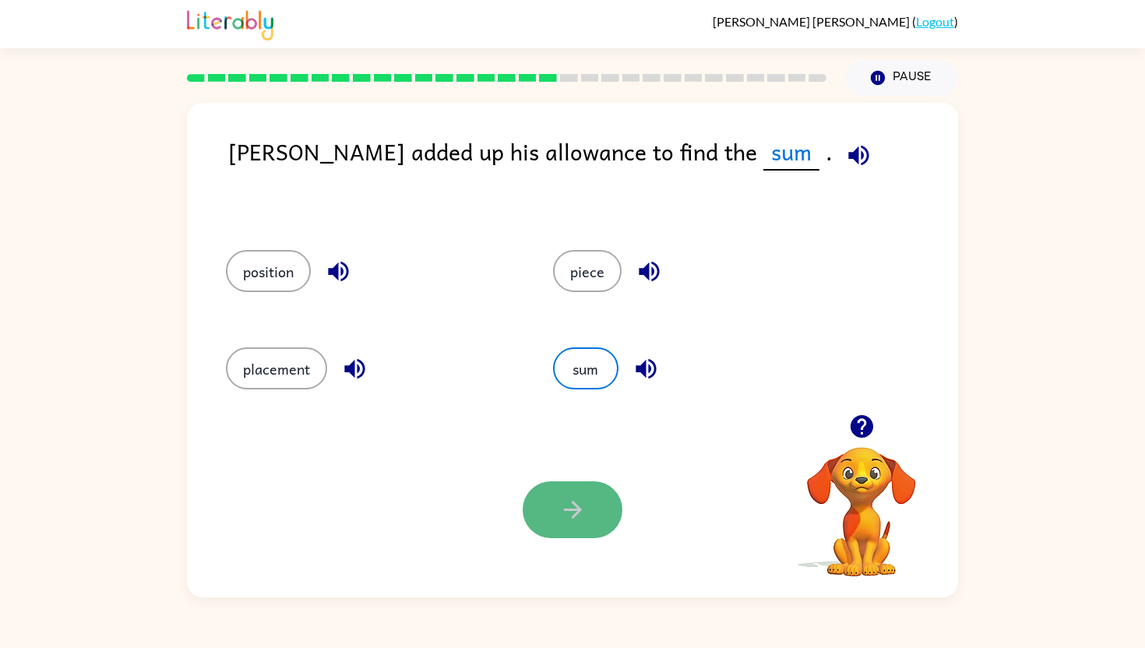
click at [565, 518] on icon "button" at bounding box center [572, 509] width 27 height 27
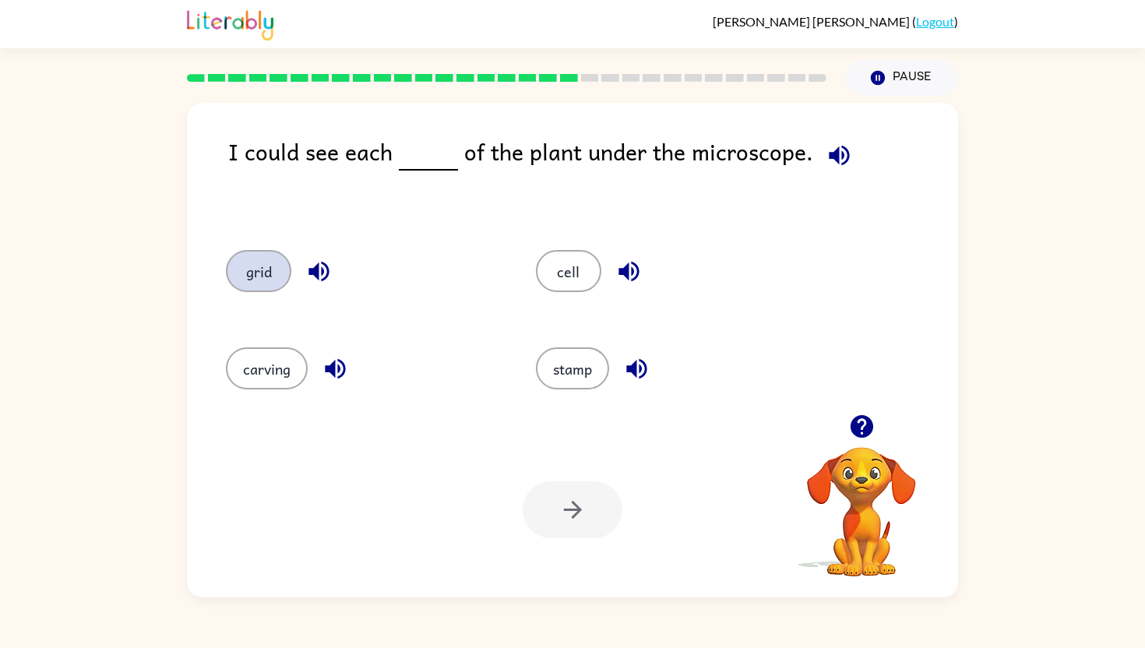
click at [259, 269] on button "grid" at bounding box center [258, 271] width 65 height 42
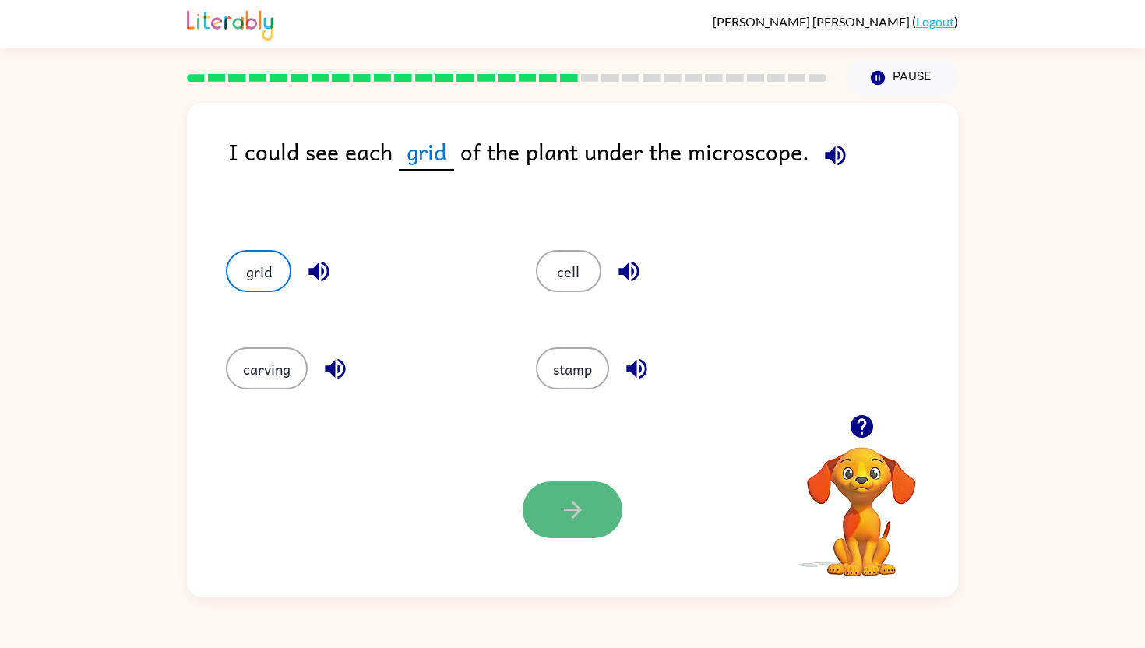
click at [546, 519] on button "button" at bounding box center [572, 509] width 100 height 57
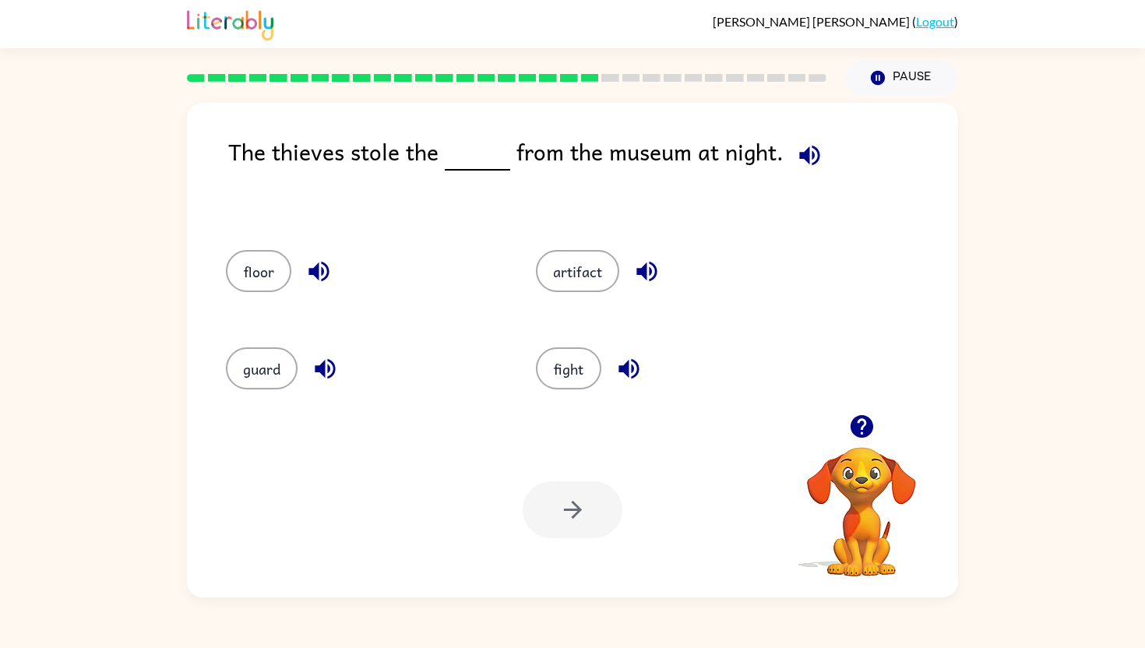
drag, startPoint x: 568, startPoint y: 275, endPoint x: 571, endPoint y: 304, distance: 29.8
click at [571, 304] on div "artifact" at bounding box center [661, 268] width 310 height 97
click at [566, 500] on div at bounding box center [572, 509] width 100 height 57
click at [592, 276] on button "artifact" at bounding box center [577, 271] width 83 height 42
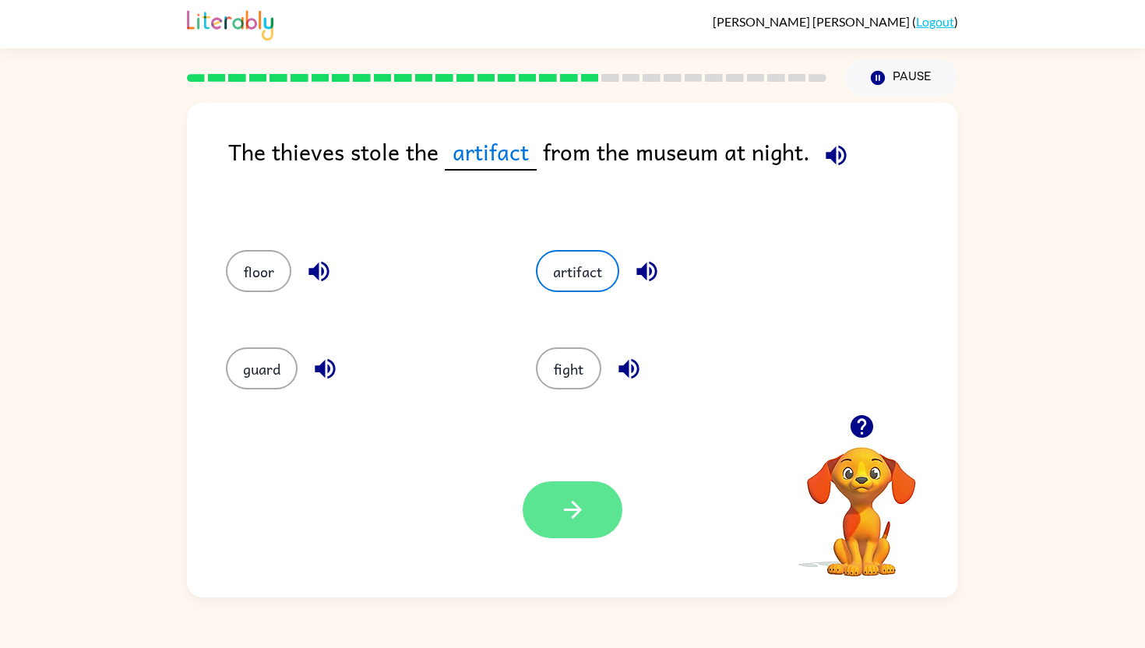
click at [581, 524] on button "button" at bounding box center [572, 509] width 100 height 57
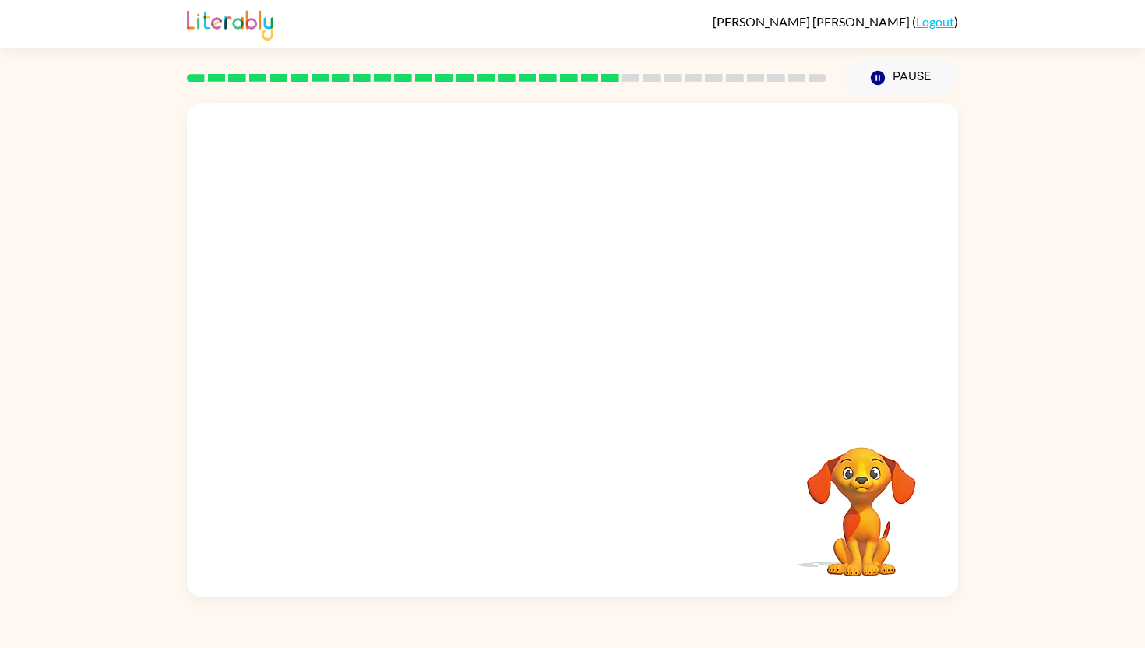
click at [400, 364] on video "Your browser must support playing .mp4 files to use Literably. Please try using…" at bounding box center [572, 258] width 771 height 311
click at [400, 371] on video "Your browser must support playing .mp4 files to use Literably. Please try using…" at bounding box center [572, 258] width 771 height 311
click at [597, 364] on div at bounding box center [572, 357] width 100 height 57
click at [571, 360] on icon "button" at bounding box center [572, 357] width 27 height 27
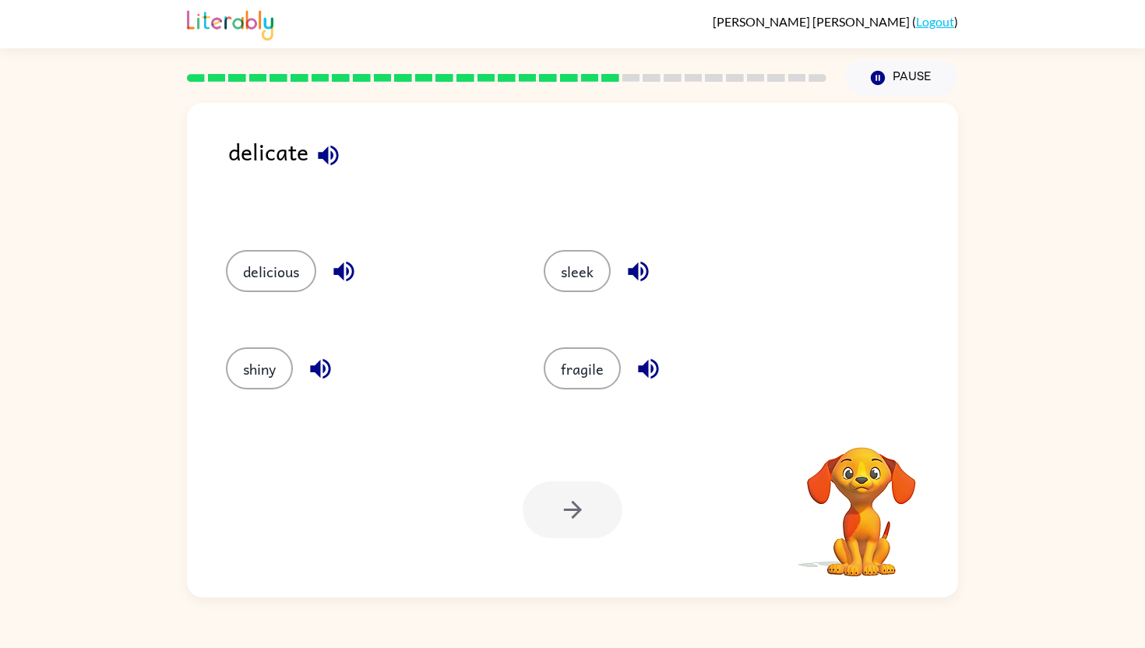
click at [327, 149] on icon "button" at bounding box center [328, 155] width 20 height 20
click at [327, 158] on icon "button" at bounding box center [328, 155] width 20 height 20
click at [586, 371] on button "fragile" at bounding box center [581, 368] width 77 height 42
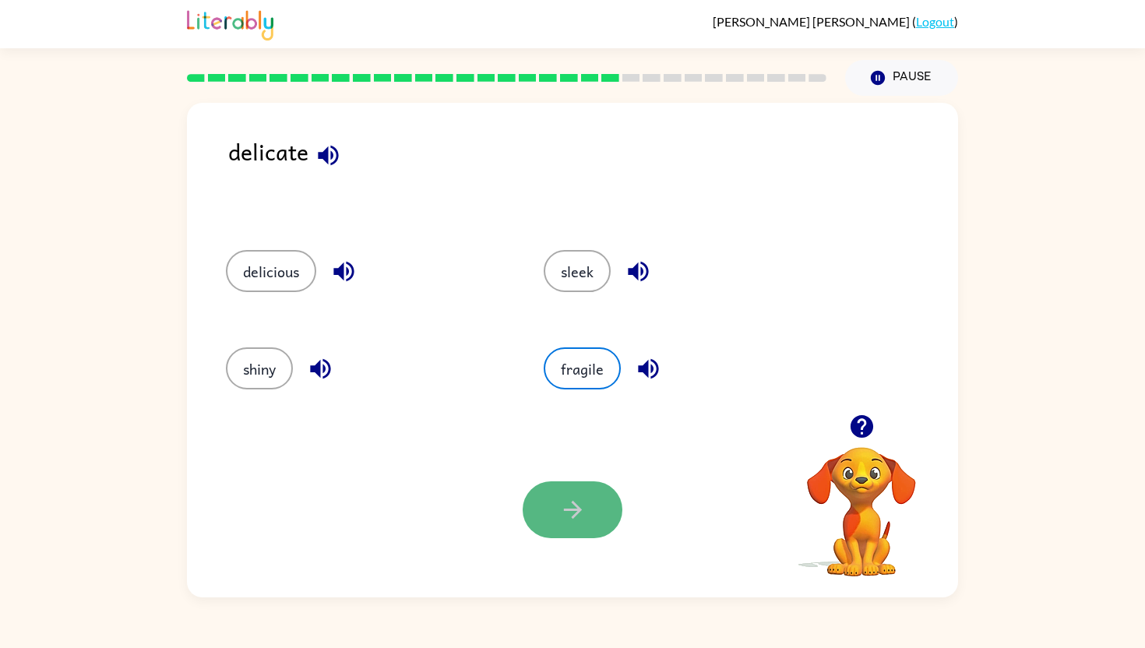
click at [564, 533] on button "button" at bounding box center [572, 509] width 100 height 57
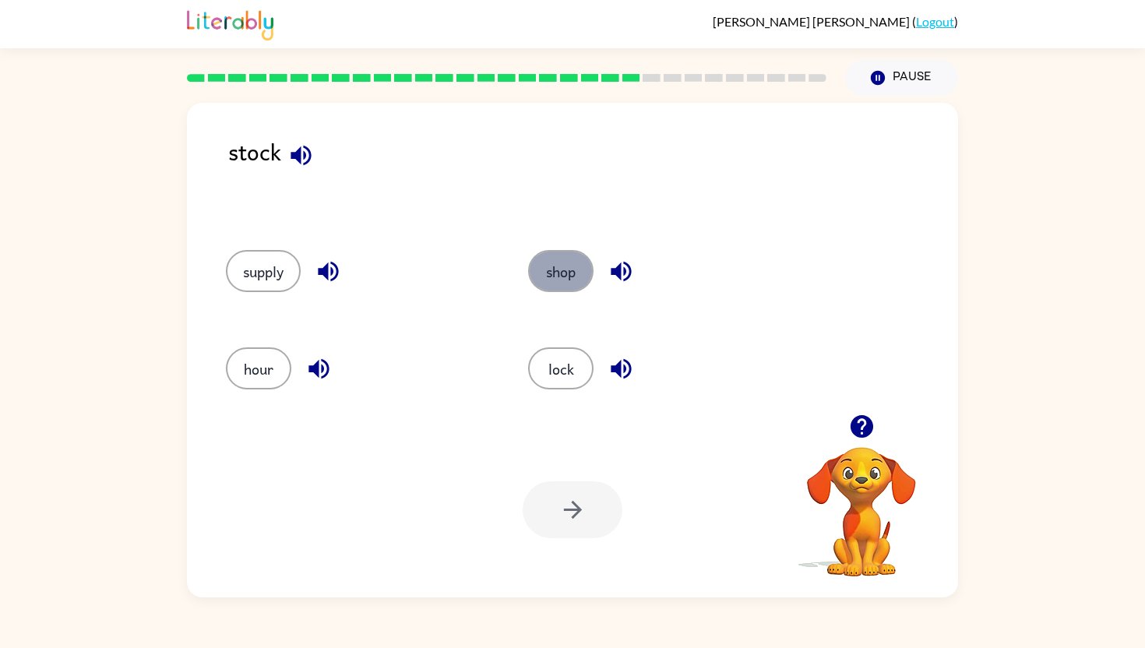
click at [550, 287] on button "shop" at bounding box center [560, 271] width 65 height 42
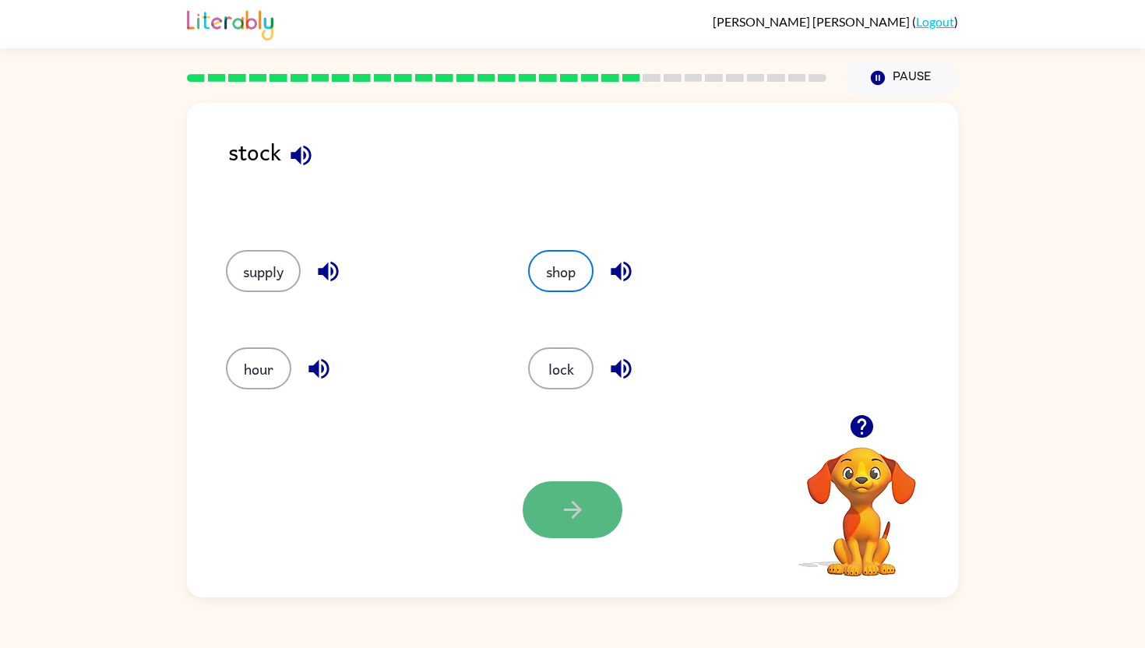
click at [553, 535] on button "button" at bounding box center [572, 509] width 100 height 57
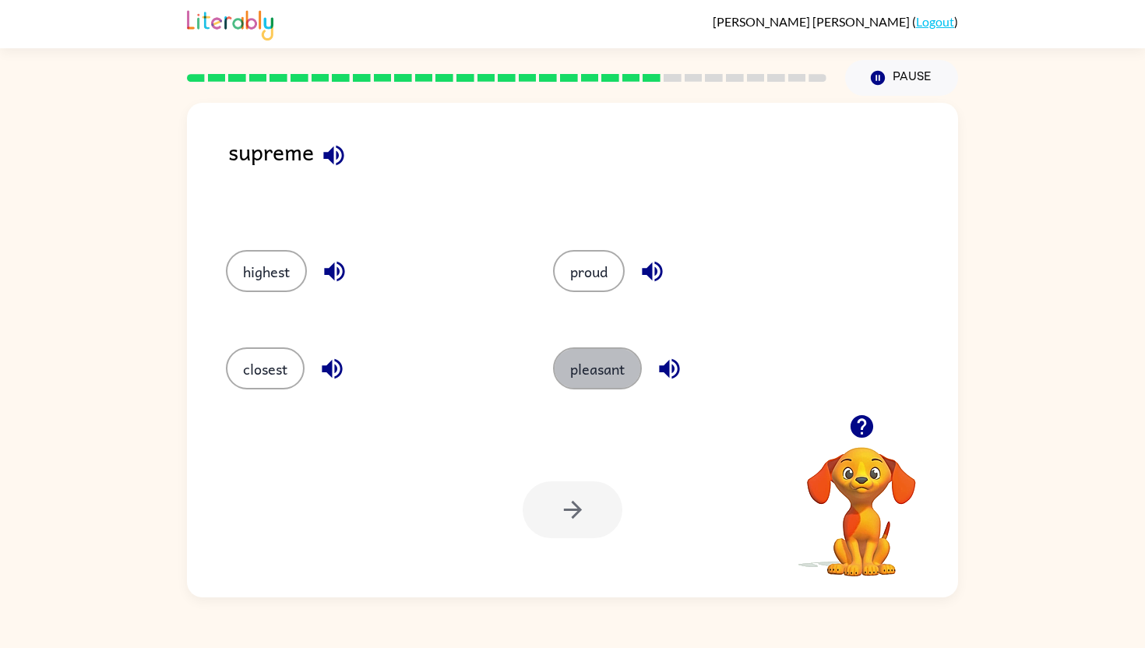
drag, startPoint x: 577, startPoint y: 384, endPoint x: 577, endPoint y: 458, distance: 74.0
click at [577, 383] on button "pleasant" at bounding box center [597, 368] width 89 height 42
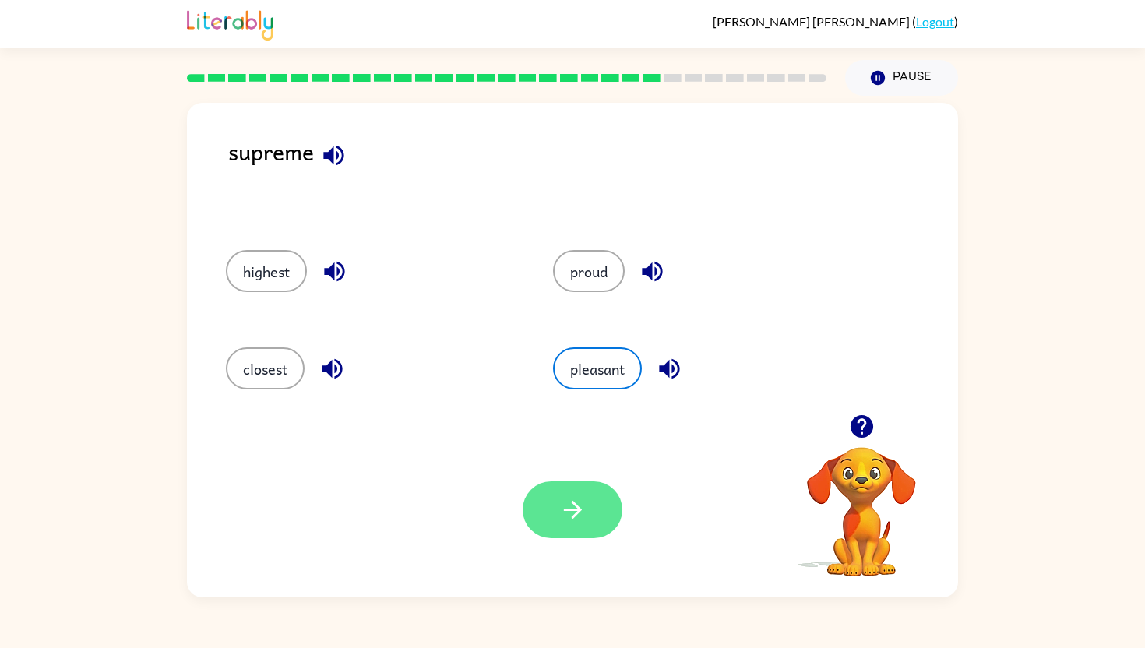
click at [576, 487] on button "button" at bounding box center [572, 509] width 100 height 57
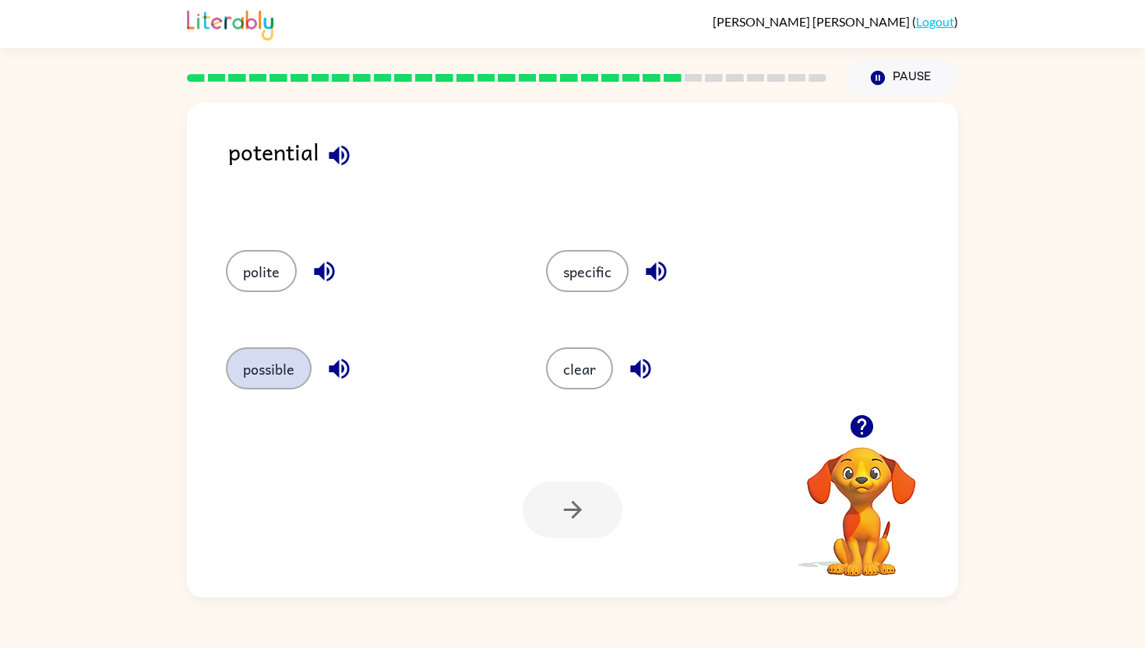
click at [274, 379] on button "possible" at bounding box center [269, 368] width 86 height 42
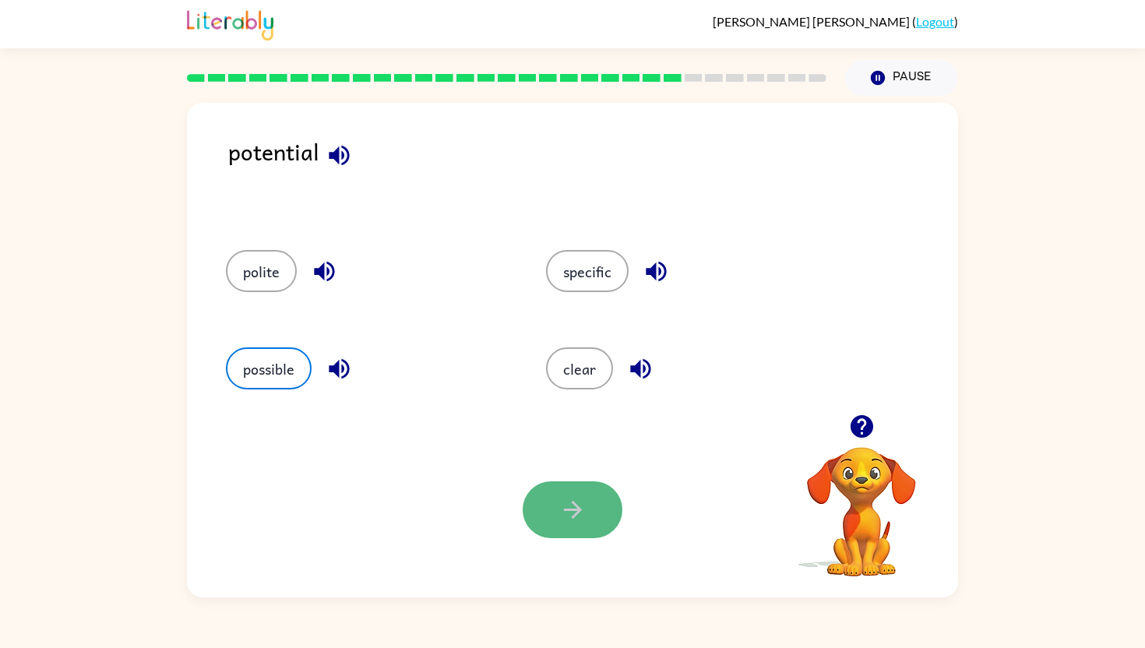
click at [528, 501] on button "button" at bounding box center [572, 509] width 100 height 57
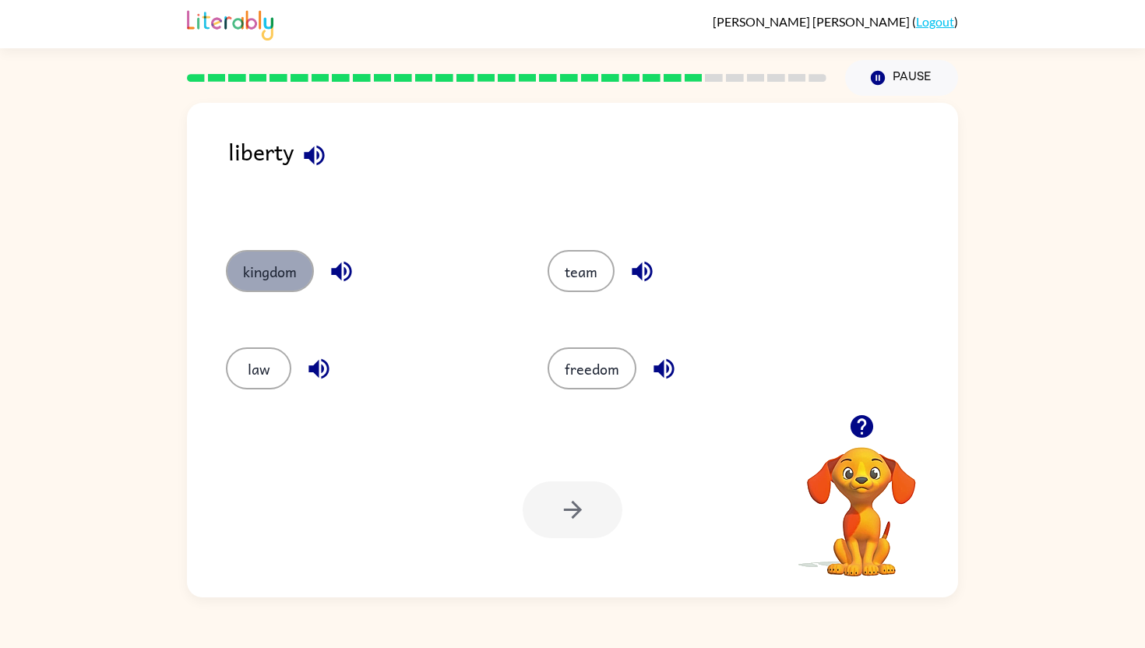
click at [251, 267] on button "kingdom" at bounding box center [270, 271] width 88 height 42
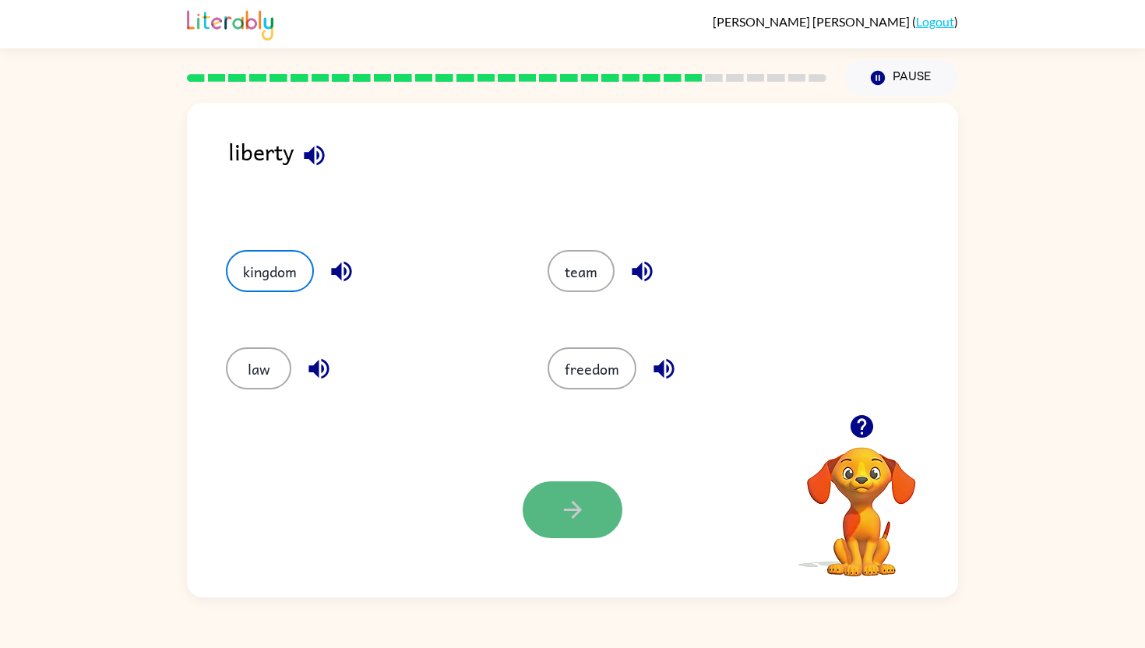
click at [554, 520] on button "button" at bounding box center [572, 509] width 100 height 57
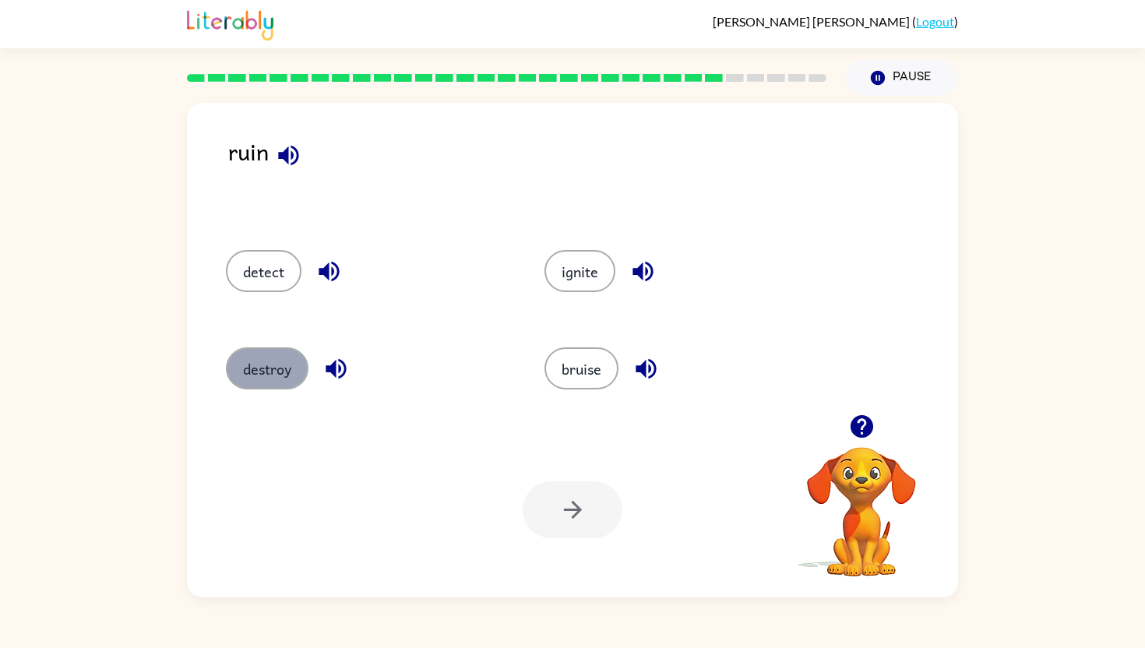
click at [265, 372] on button "destroy" at bounding box center [267, 368] width 83 height 42
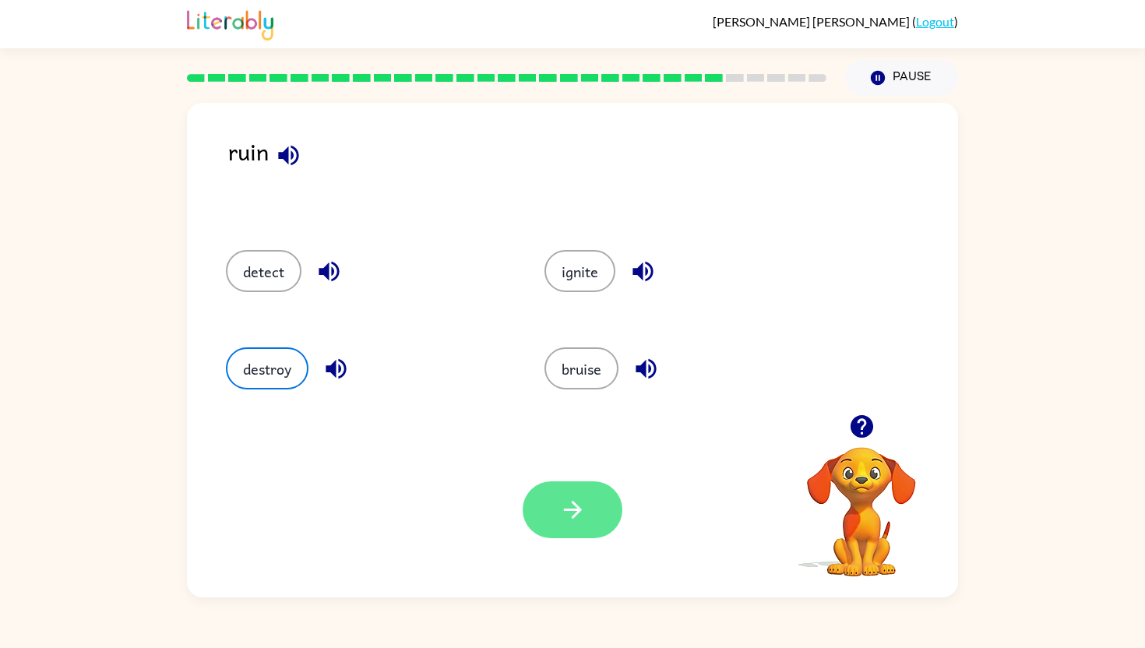
click at [561, 514] on icon "button" at bounding box center [572, 509] width 27 height 27
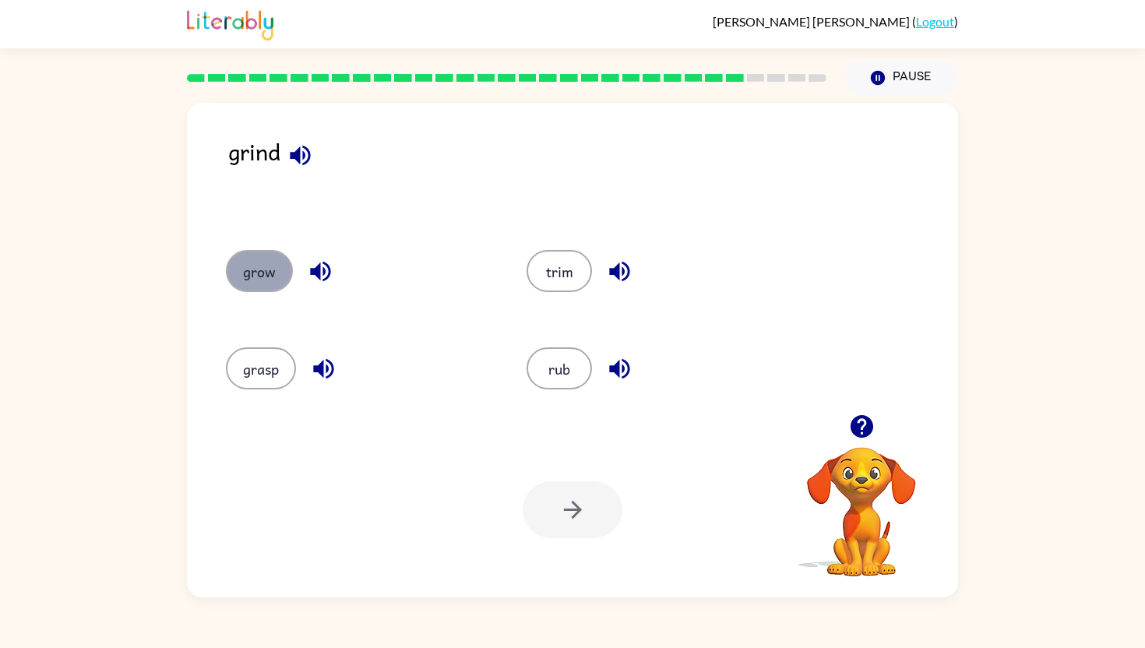
click at [273, 275] on button "grow" at bounding box center [259, 271] width 67 height 42
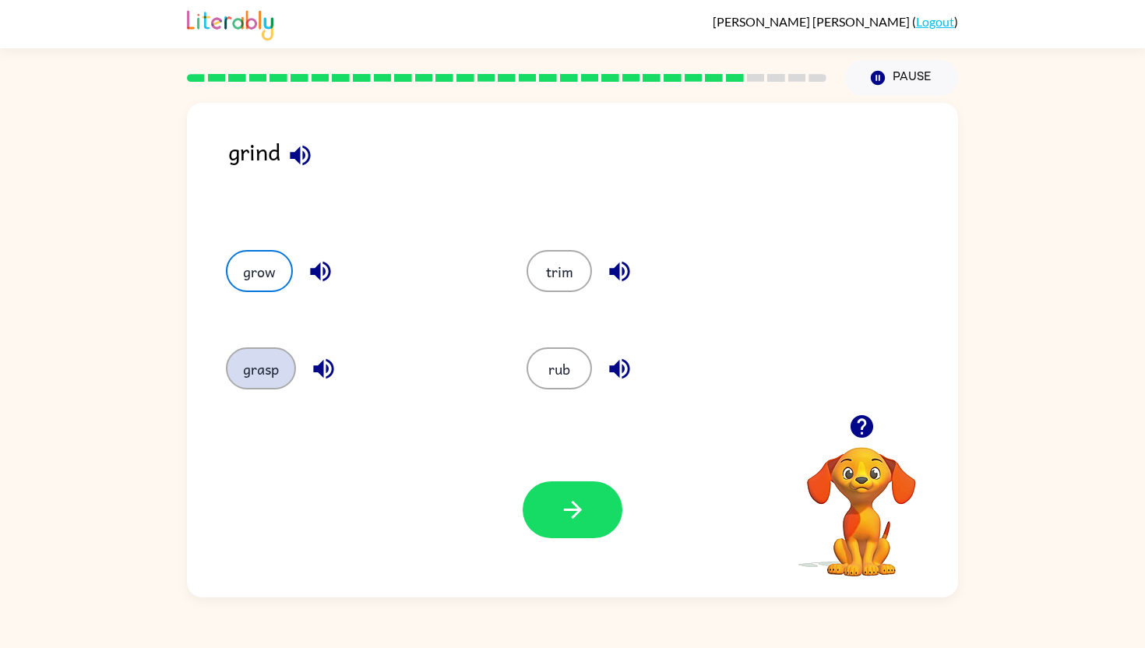
click at [251, 360] on button "grasp" at bounding box center [261, 368] width 70 height 42
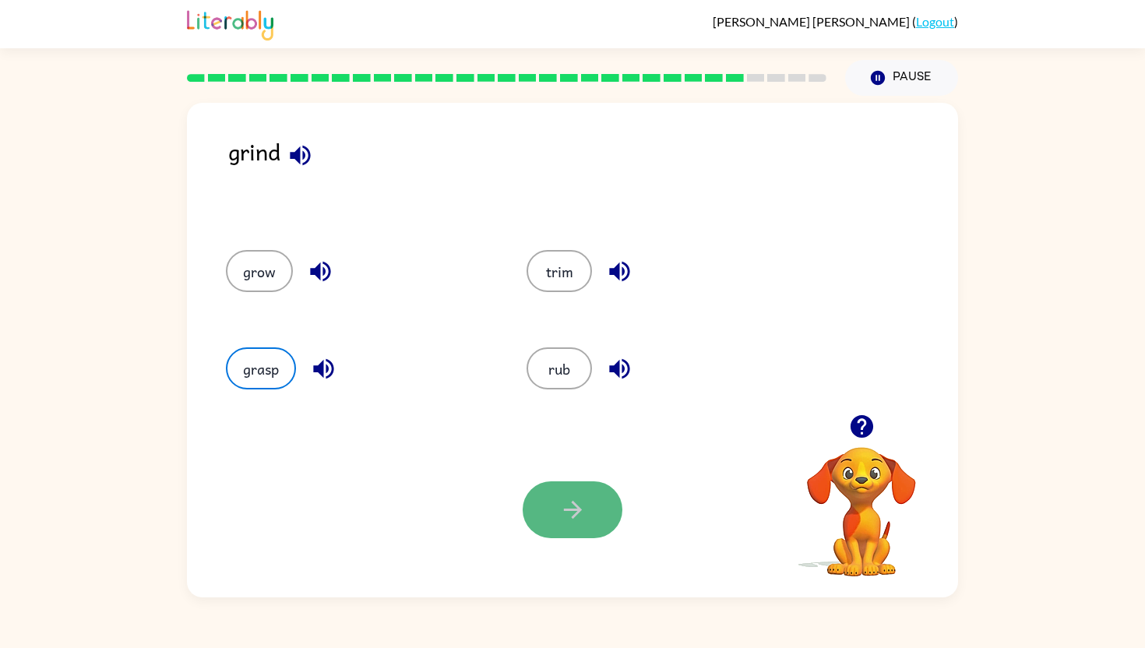
click at [562, 524] on button "button" at bounding box center [572, 509] width 100 height 57
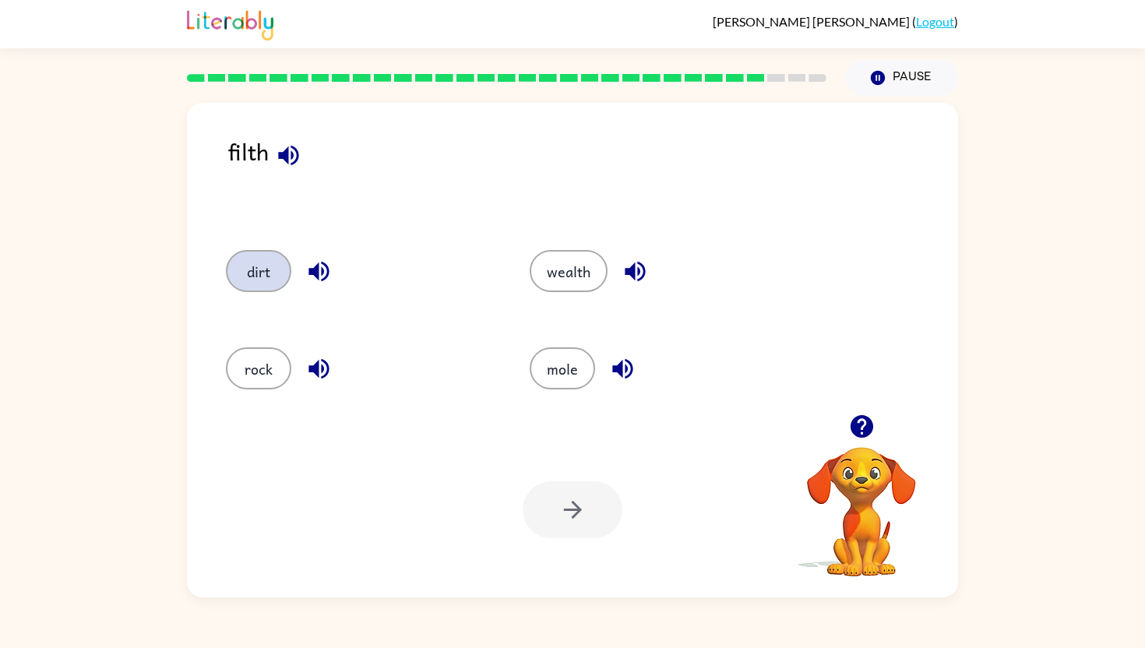
click at [259, 280] on button "dirt" at bounding box center [258, 271] width 65 height 42
click at [545, 518] on button "button" at bounding box center [572, 509] width 100 height 57
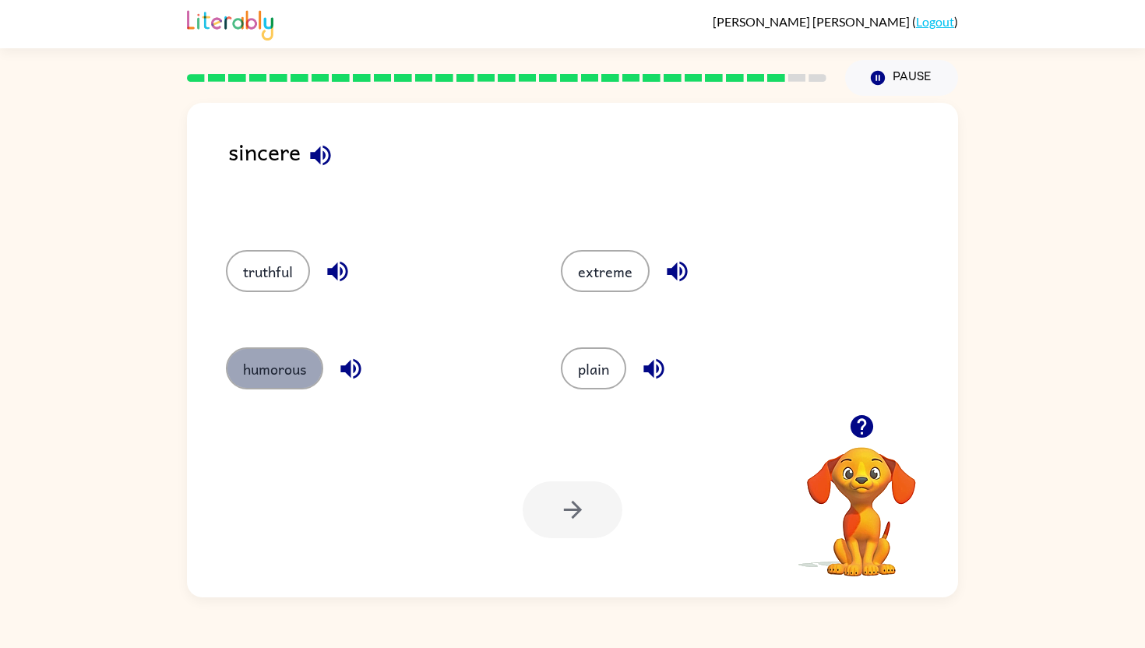
click at [301, 371] on button "humorous" at bounding box center [274, 368] width 97 height 42
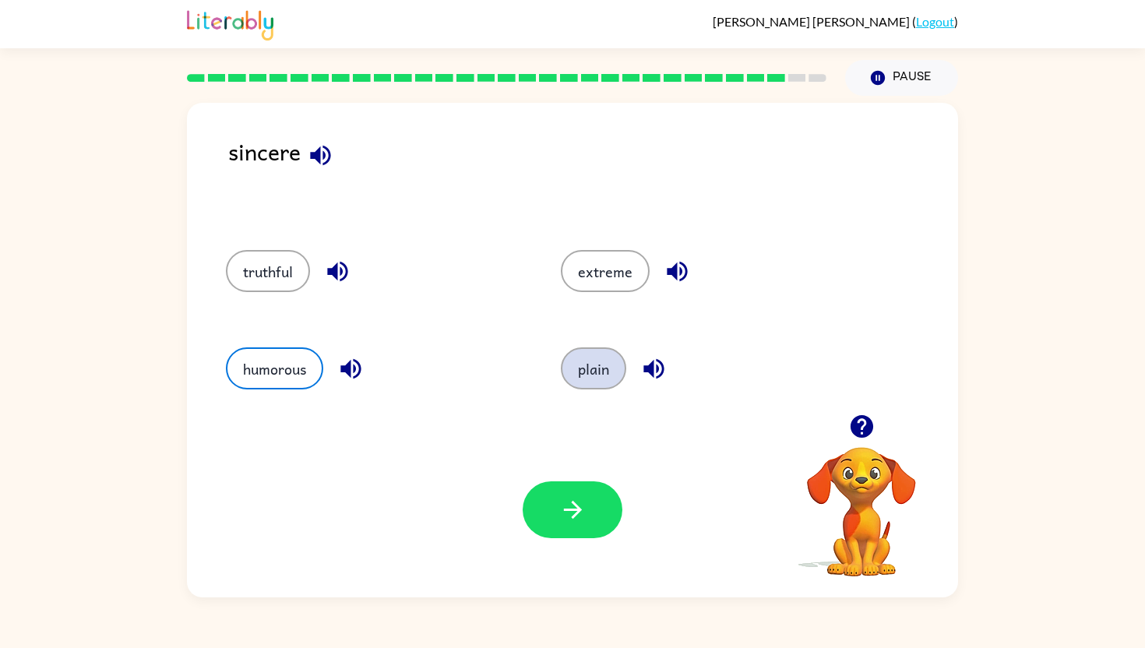
click at [607, 353] on button "plain" at bounding box center [593, 368] width 65 height 42
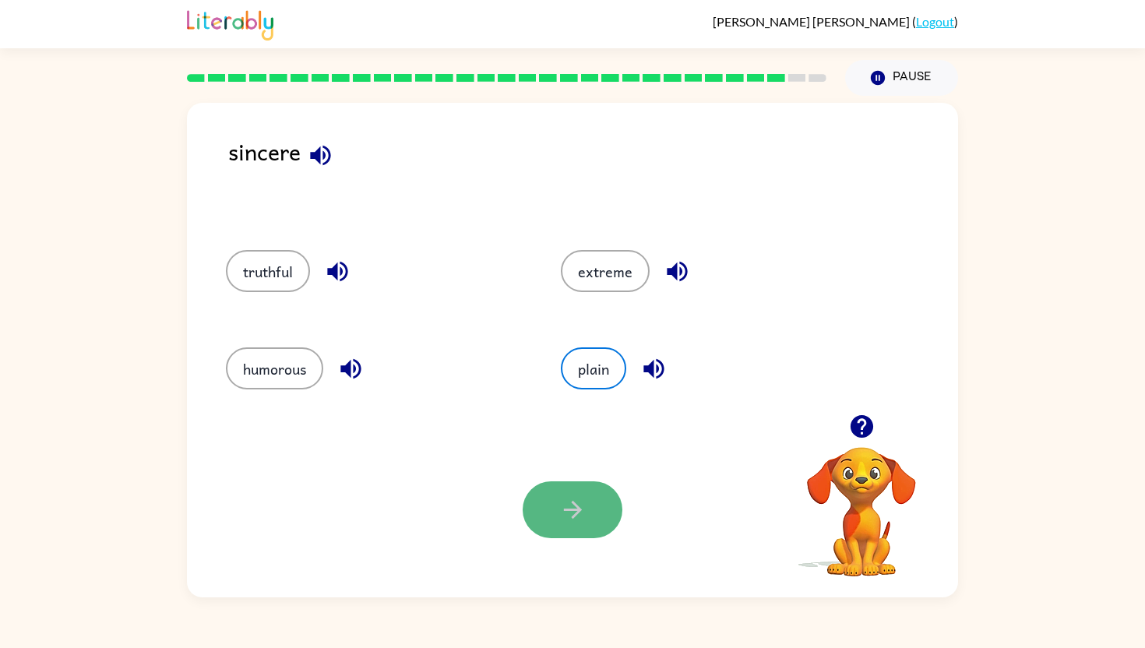
click at [600, 532] on button "button" at bounding box center [572, 509] width 100 height 57
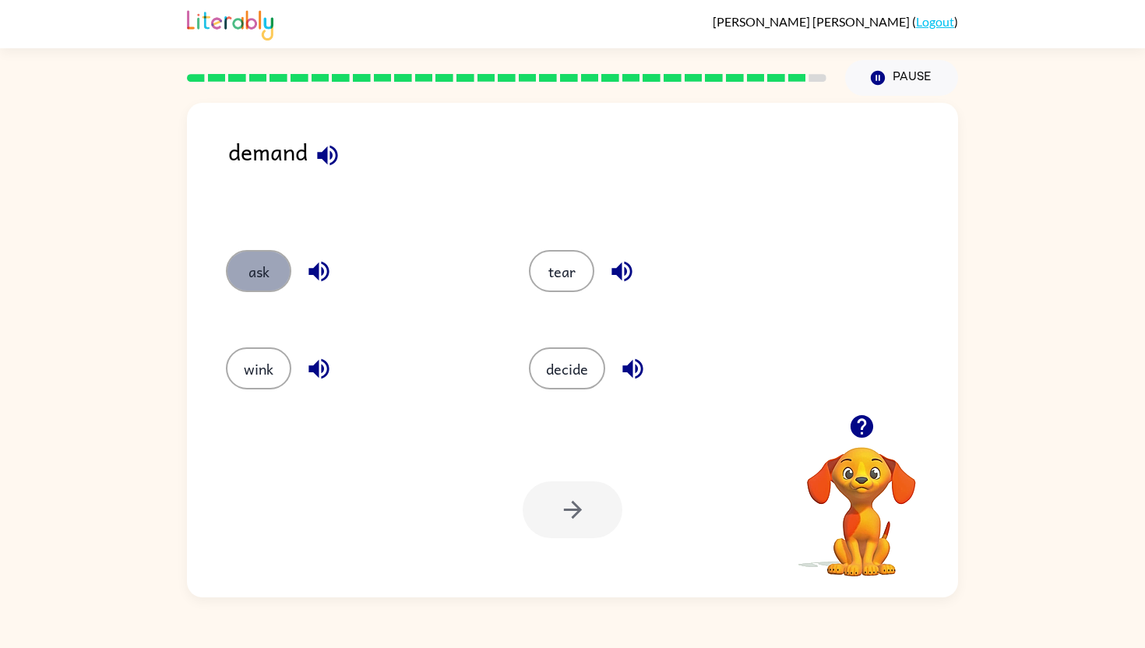
click at [253, 280] on button "ask" at bounding box center [258, 271] width 65 height 42
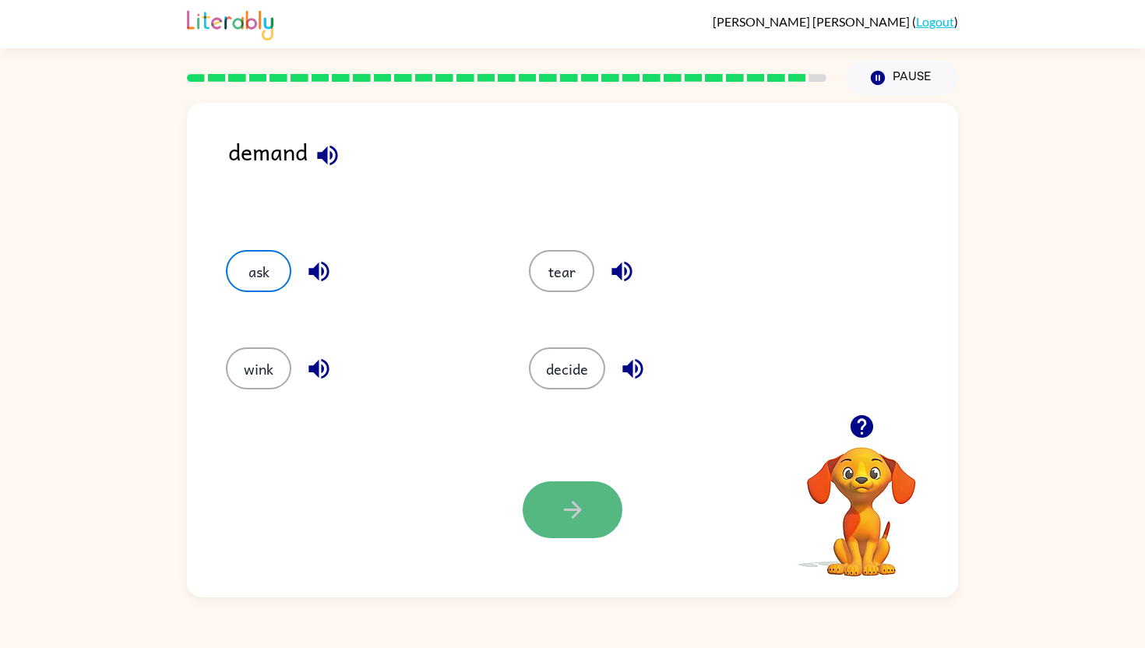
click at [569, 515] on icon "button" at bounding box center [572, 509] width 27 height 27
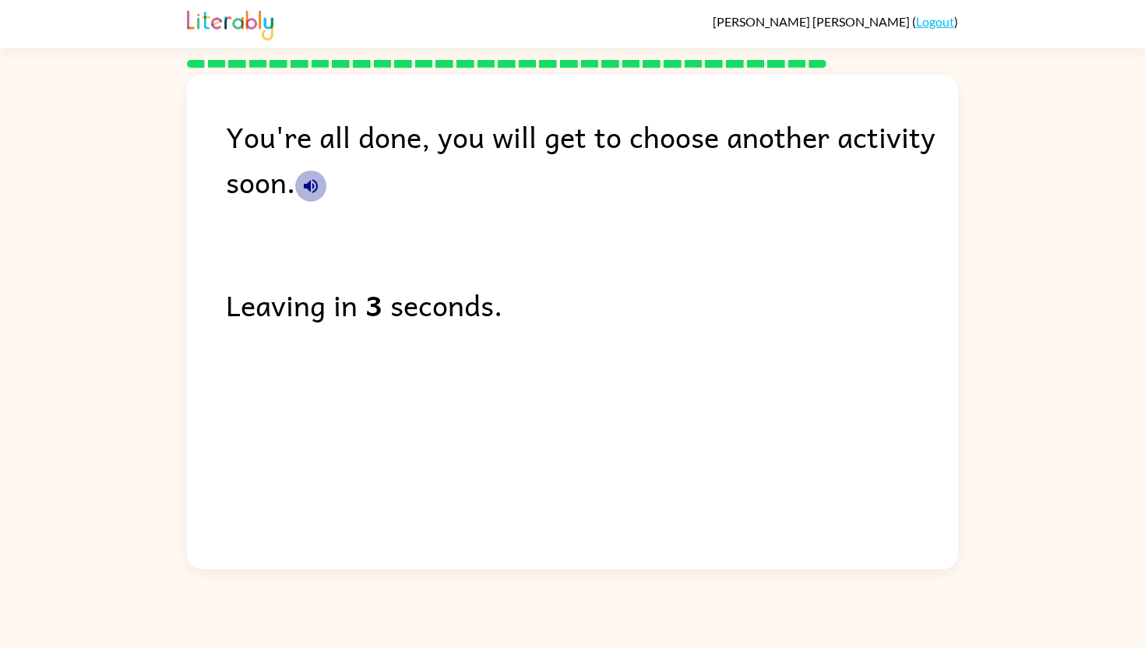
click at [300, 185] on button "button" at bounding box center [310, 186] width 31 height 31
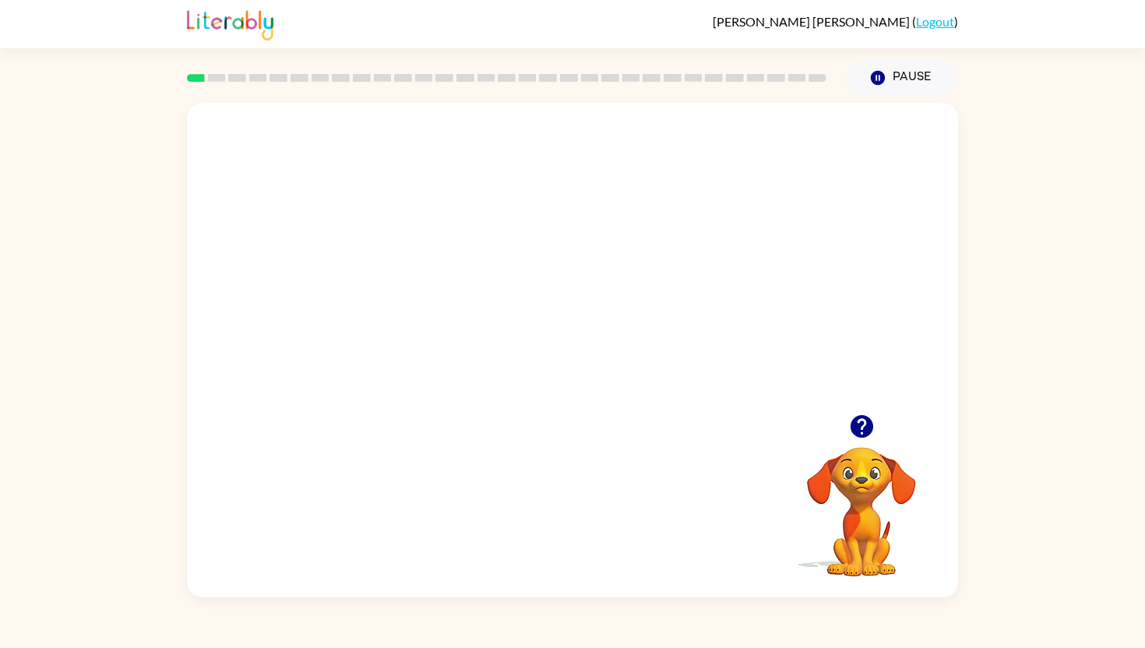
click at [516, 276] on video "Your browser must support playing .mp4 files to use Literably. Please try using…" at bounding box center [572, 258] width 771 height 311
click at [643, 328] on video "Your browser must support playing .mp4 files to use Literably. Please try using…" at bounding box center [572, 258] width 771 height 311
click at [679, 282] on video "Your browser must support playing .mp4 files to use Literably. Please try using…" at bounding box center [572, 258] width 771 height 311
click at [571, 360] on icon "button" at bounding box center [572, 357] width 27 height 27
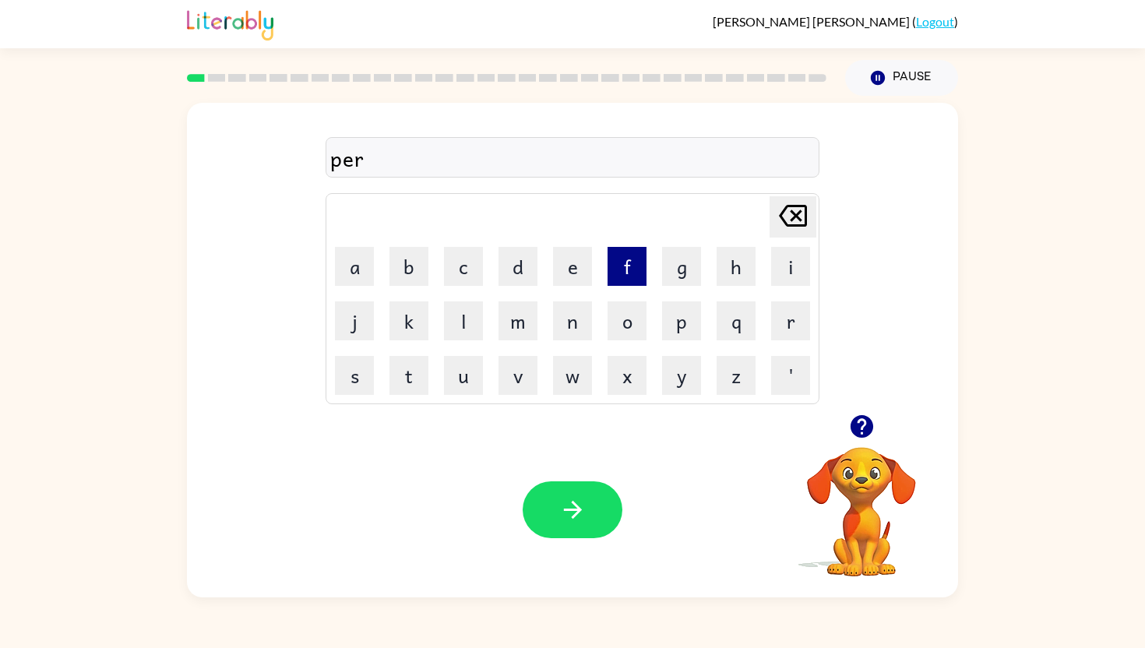
click at [630, 256] on button "f" at bounding box center [626, 266] width 39 height 39
click at [617, 332] on button "o" at bounding box center [626, 320] width 39 height 39
click at [775, 322] on button "r" at bounding box center [790, 320] width 39 height 39
click at [514, 311] on button "m" at bounding box center [517, 320] width 39 height 39
click at [593, 488] on button "button" at bounding box center [572, 509] width 100 height 57
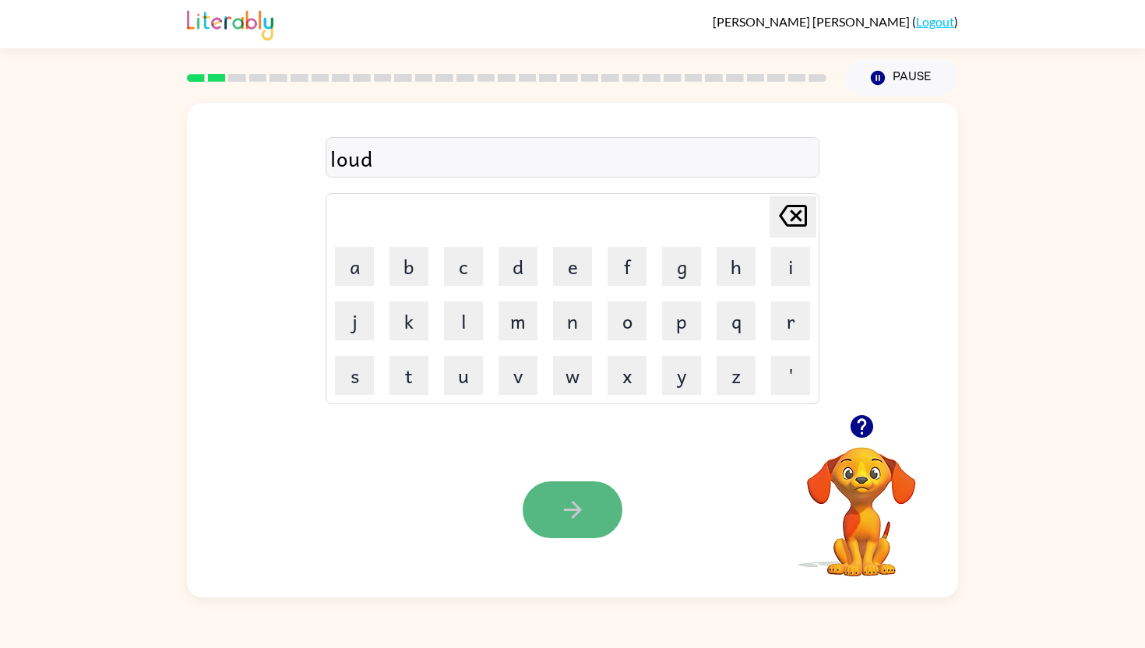
click at [580, 498] on icon "button" at bounding box center [572, 509] width 27 height 27
click at [582, 500] on icon "button" at bounding box center [572, 509] width 27 height 27
